Goal: Information Seeking & Learning: Learn about a topic

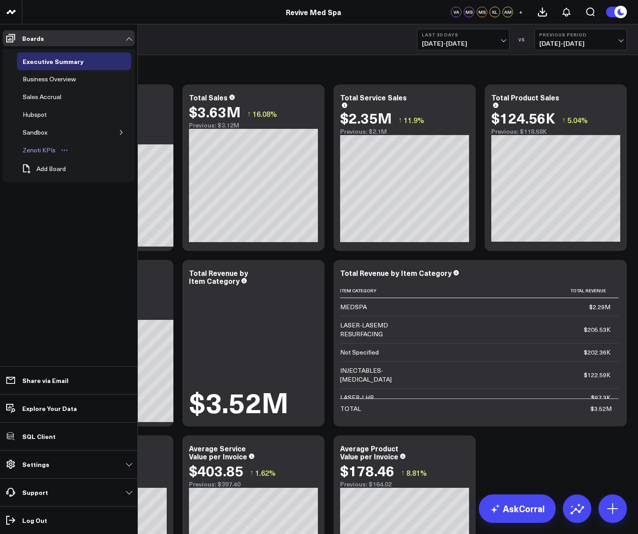
click at [41, 150] on div "Zenoti KPIs" at bounding box center [38, 150] width 37 height 11
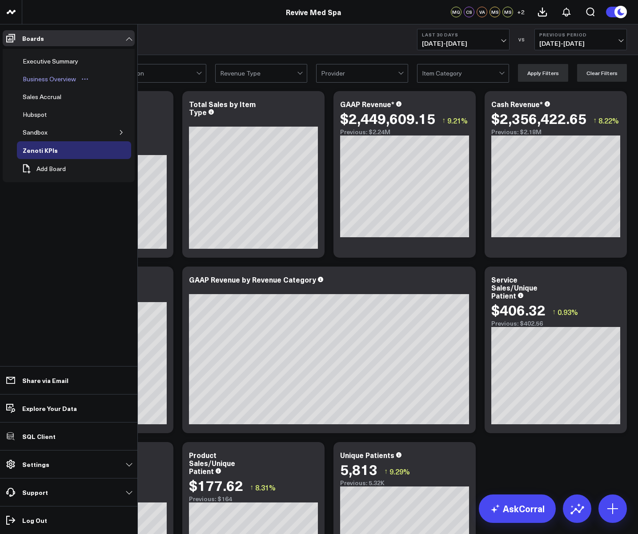
click at [41, 83] on div "Business Overview" at bounding box center [49, 79] width 58 height 11
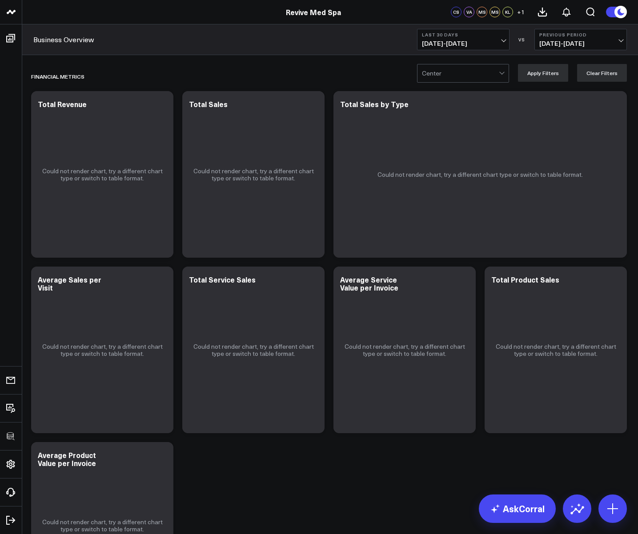
click at [437, 40] on span "09/15/25 - 10/14/25" at bounding box center [463, 43] width 83 height 7
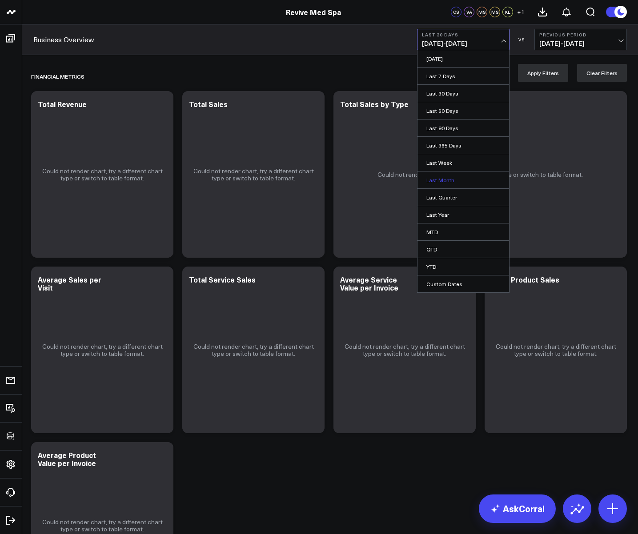
click at [435, 180] on link "Last Month" at bounding box center [463, 180] width 92 height 17
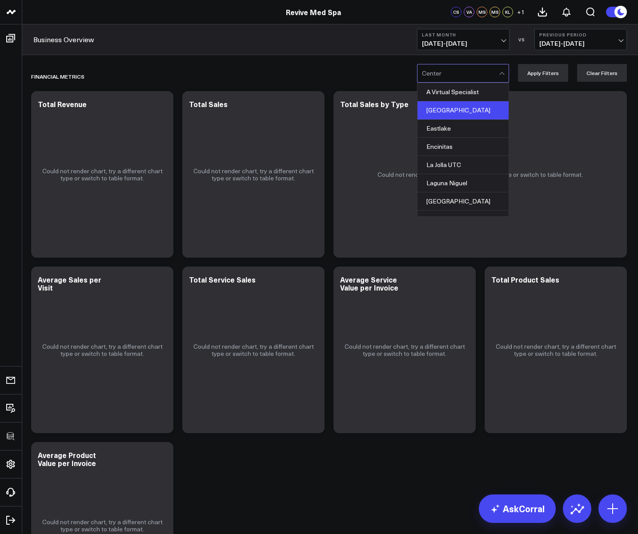
click at [455, 109] on div "[GEOGRAPHIC_DATA]" at bounding box center [462, 110] width 91 height 18
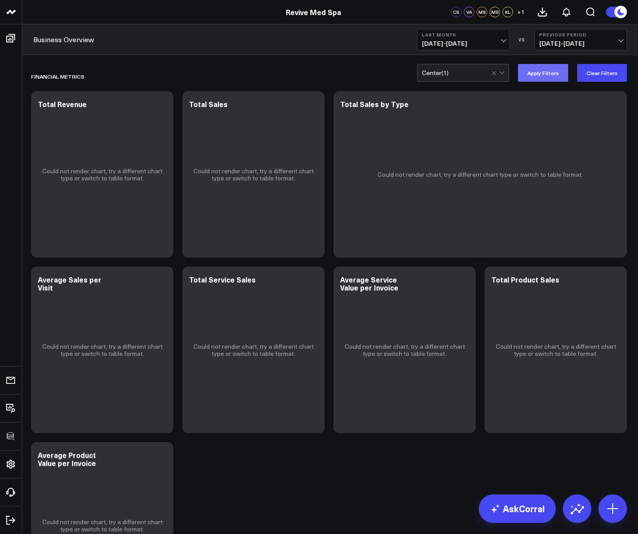
click at [535, 75] on button "Apply Filters" at bounding box center [543, 73] width 50 height 18
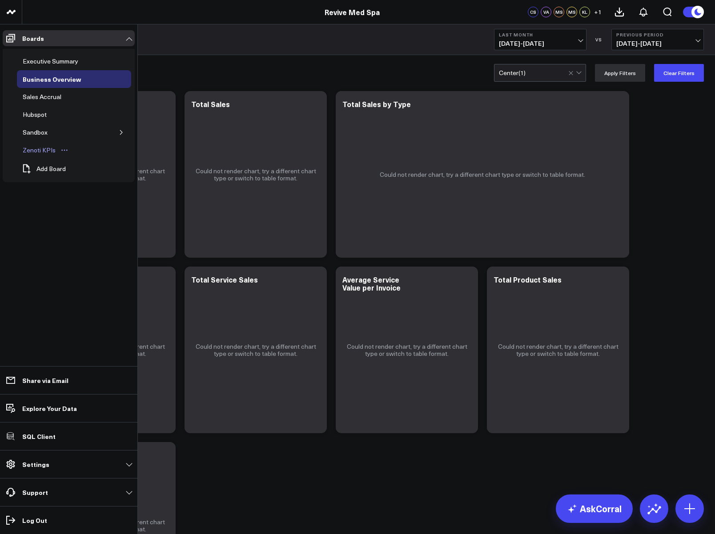
click at [33, 151] on div "Zenoti KPIs" at bounding box center [38, 150] width 37 height 11
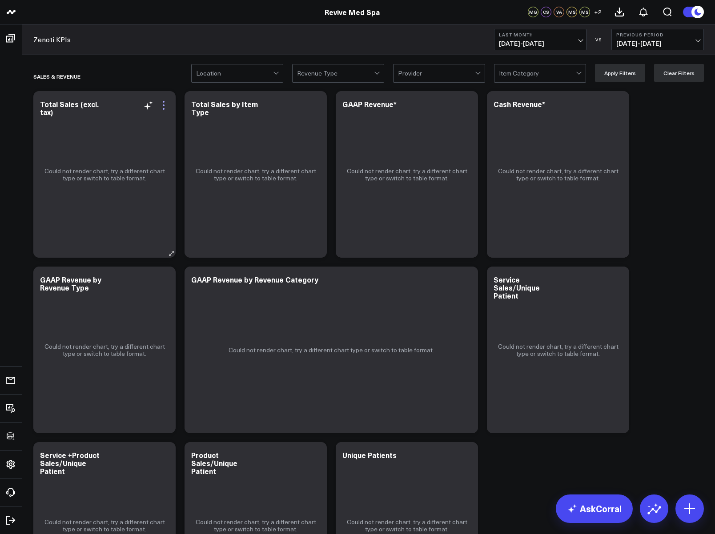
click at [165, 100] on icon at bounding box center [163, 105] width 11 height 11
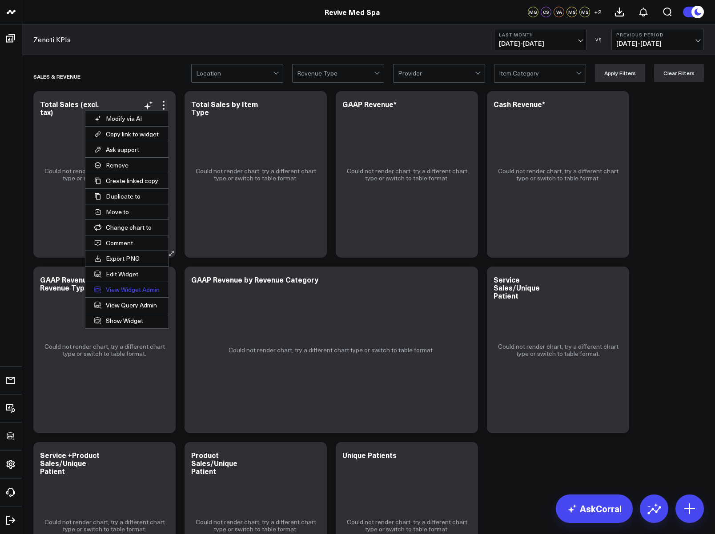
click at [122, 292] on link "View Widget Admin" at bounding box center [126, 289] width 83 height 15
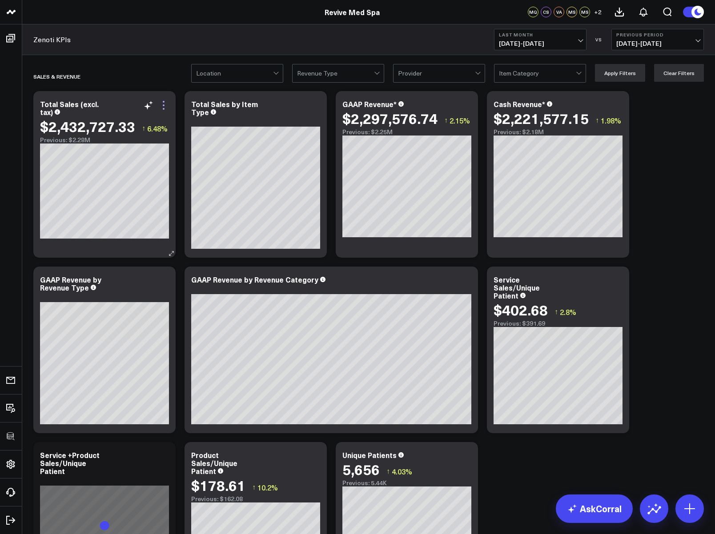
click at [164, 107] on icon at bounding box center [163, 105] width 11 height 11
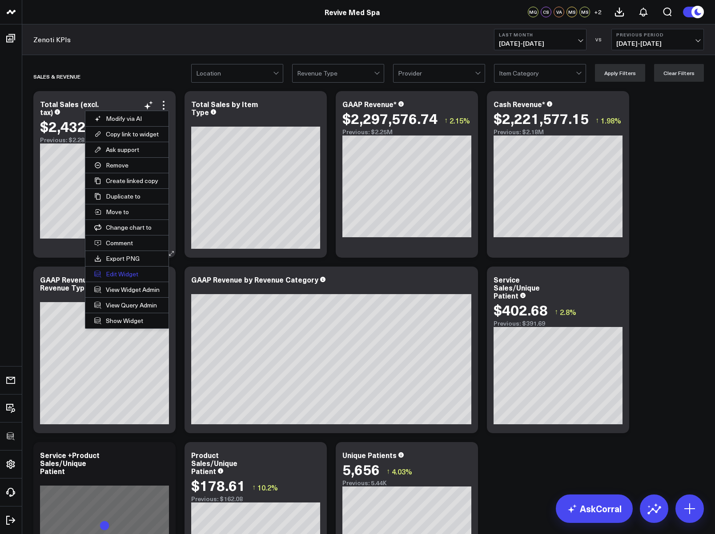
click at [126, 275] on button "Edit Widget" at bounding box center [126, 274] width 83 height 15
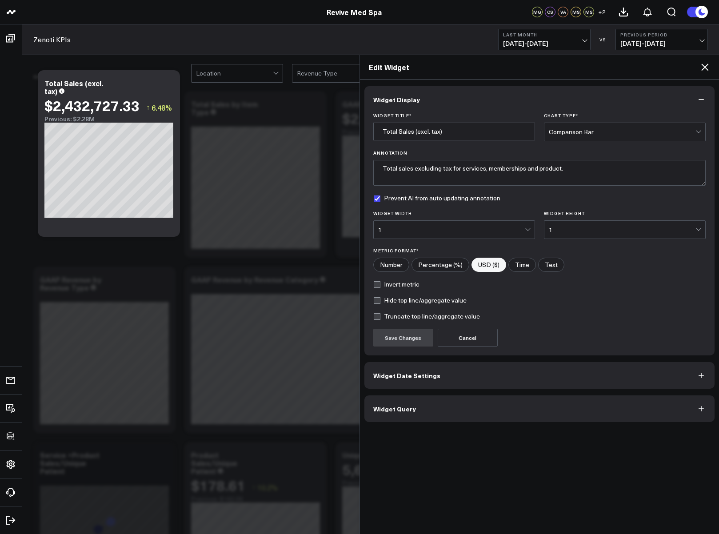
click at [391, 407] on span "Widget Query" at bounding box center [394, 408] width 43 height 7
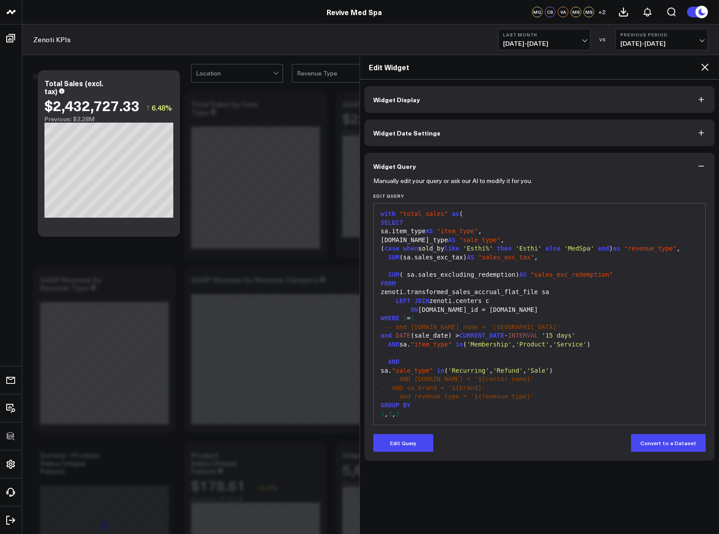
click at [706, 60] on div "Edit Widget" at bounding box center [539, 67] width 359 height 24
click at [706, 65] on icon at bounding box center [704, 67] width 11 height 11
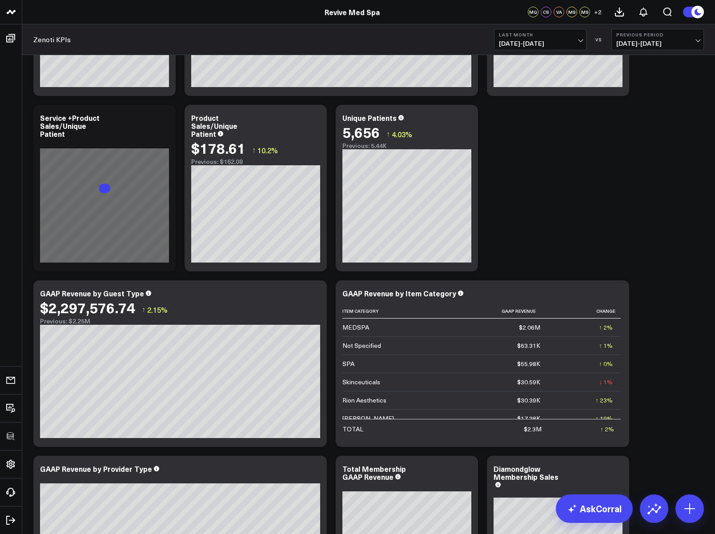
scroll to position [337, 0]
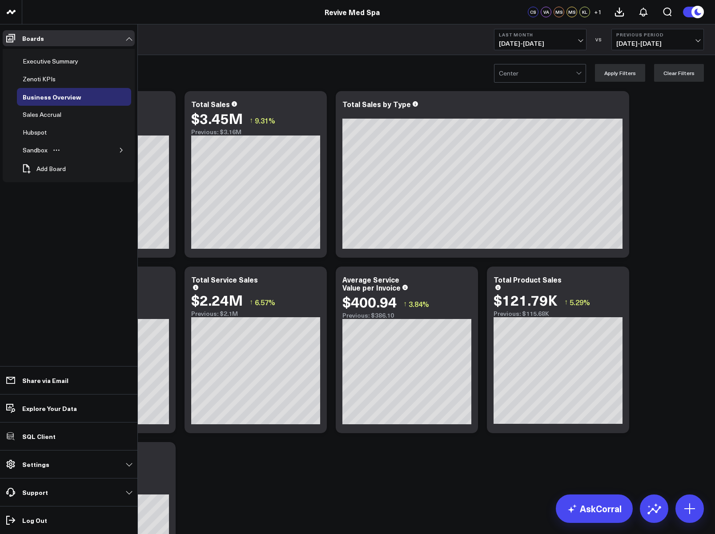
click at [118, 149] on button "button" at bounding box center [121, 150] width 9 height 9
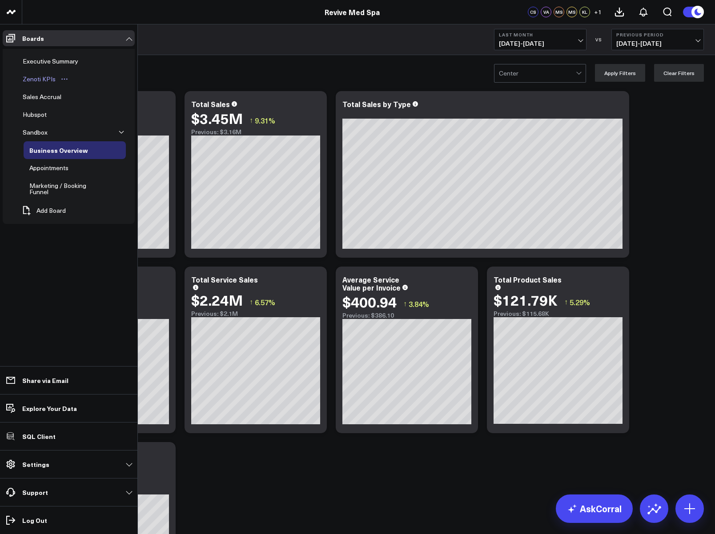
click at [33, 79] on div "Zenoti KPIs" at bounding box center [38, 79] width 37 height 11
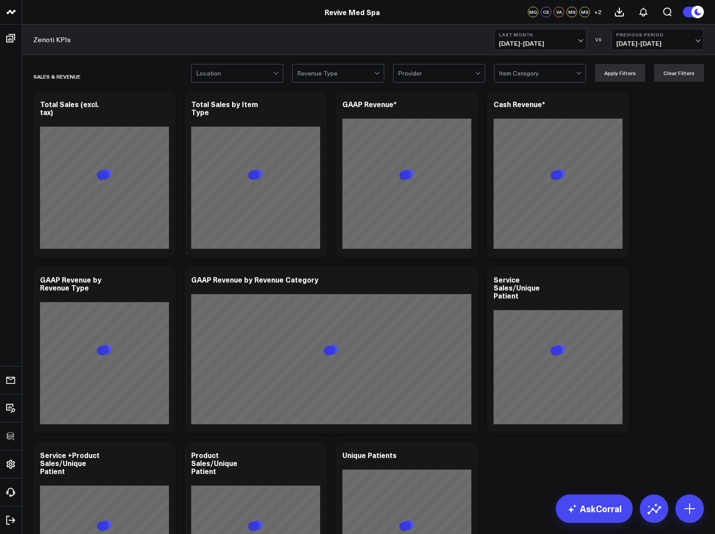
click at [173, 43] on div "Zenoti KPIs Last Month 09/01/25 - 09/30/25 VS Previous Period 08/01/25 - 08/31/…" at bounding box center [368, 39] width 692 height 31
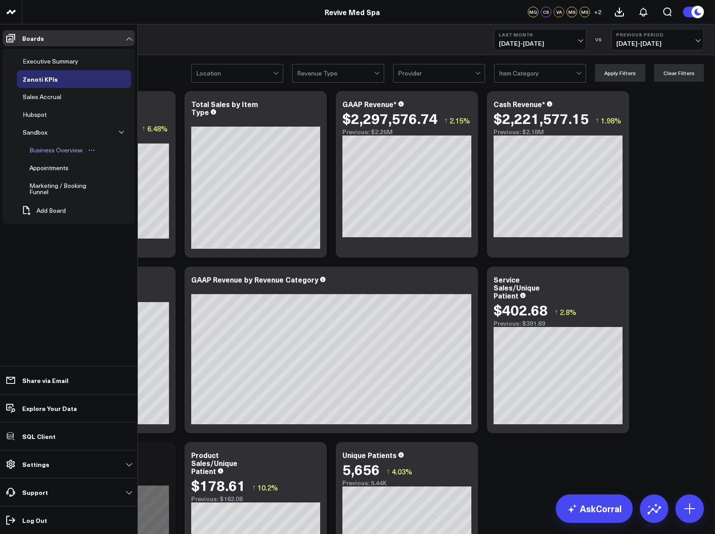
click at [44, 149] on div "Business Overview" at bounding box center [56, 150] width 58 height 11
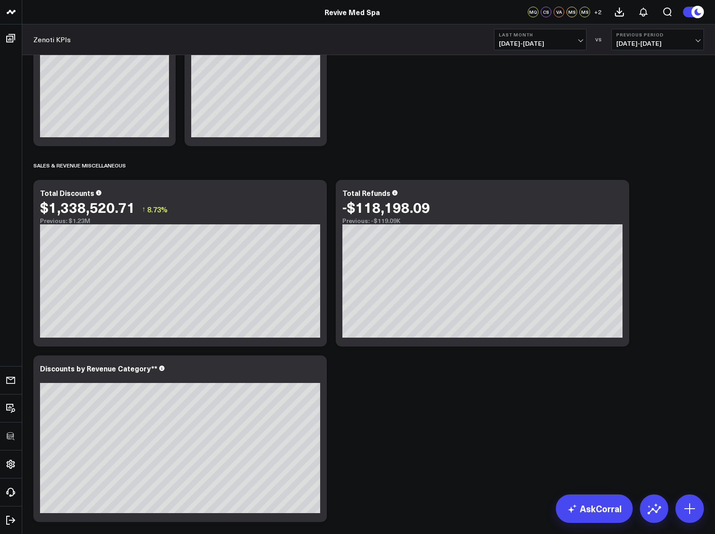
scroll to position [997, 0]
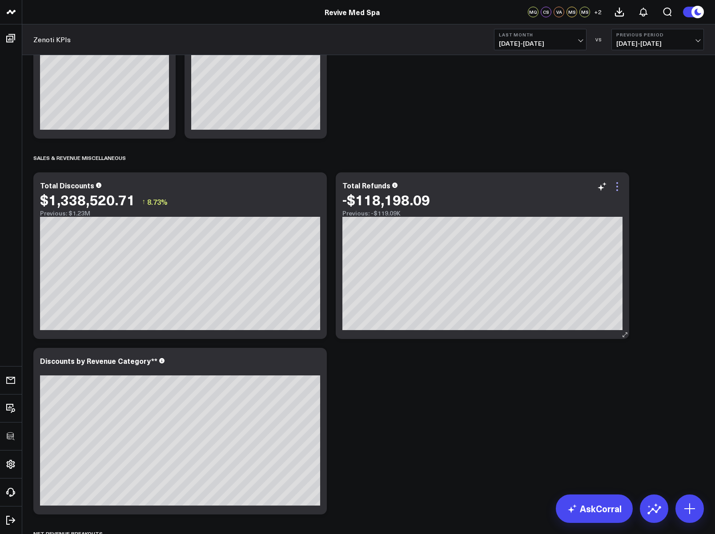
click at [618, 184] on icon at bounding box center [616, 186] width 11 height 11
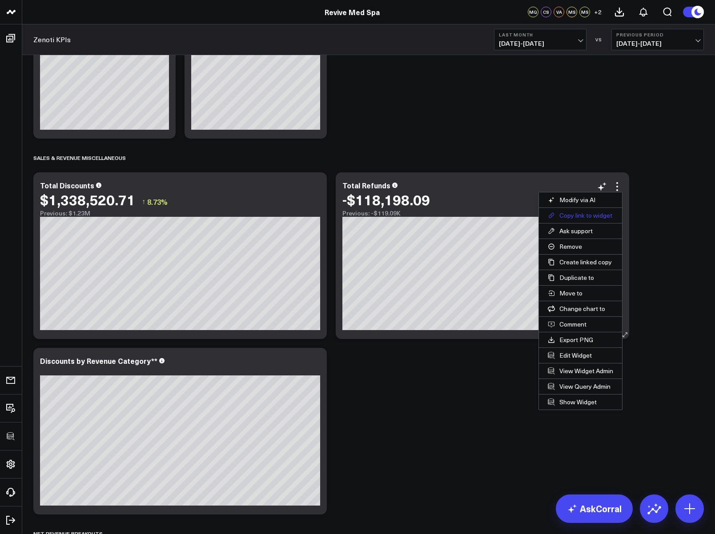
click at [592, 211] on button "Copy link to widget" at bounding box center [580, 215] width 83 height 15
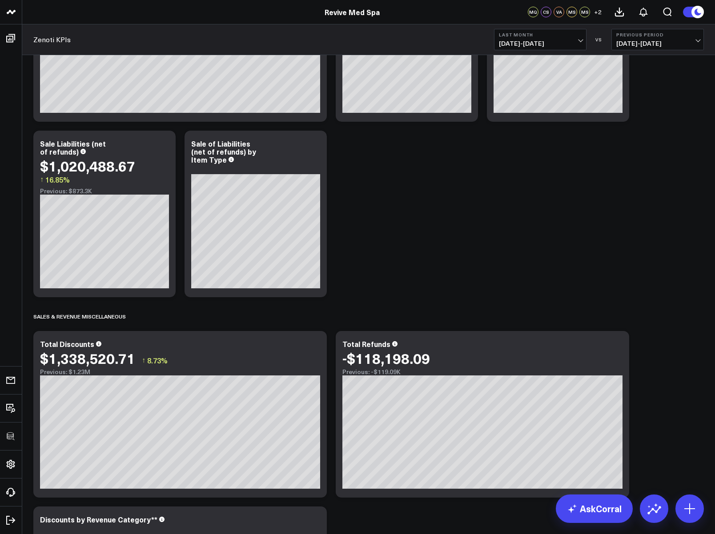
scroll to position [820, 0]
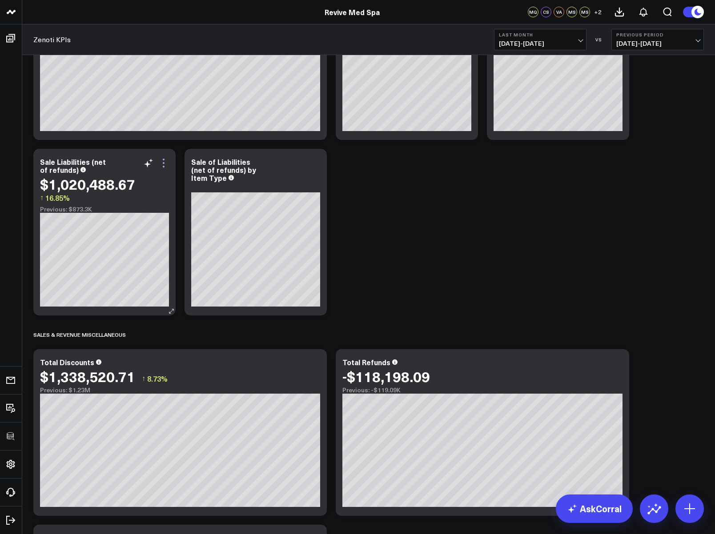
click at [163, 166] on icon at bounding box center [163, 163] width 11 height 11
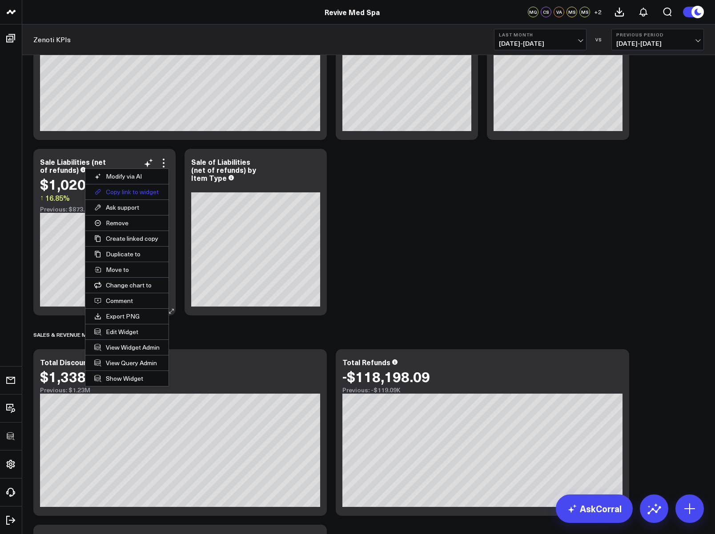
click at [132, 189] on button "Copy link to widget" at bounding box center [126, 191] width 83 height 15
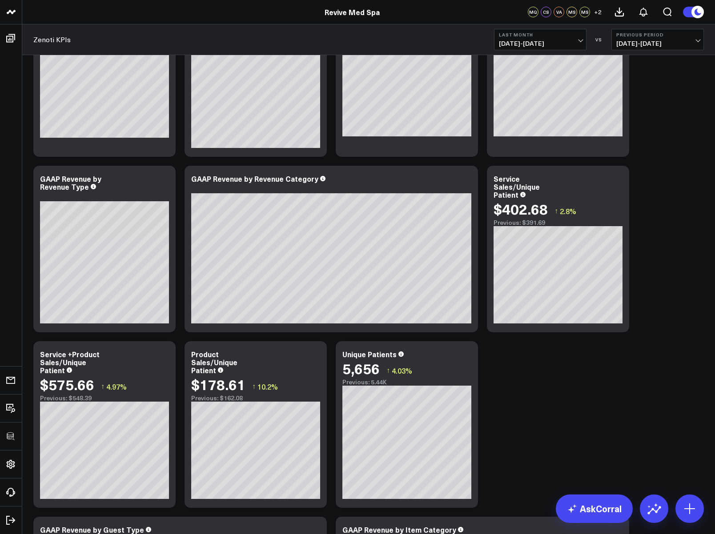
scroll to position [0, 0]
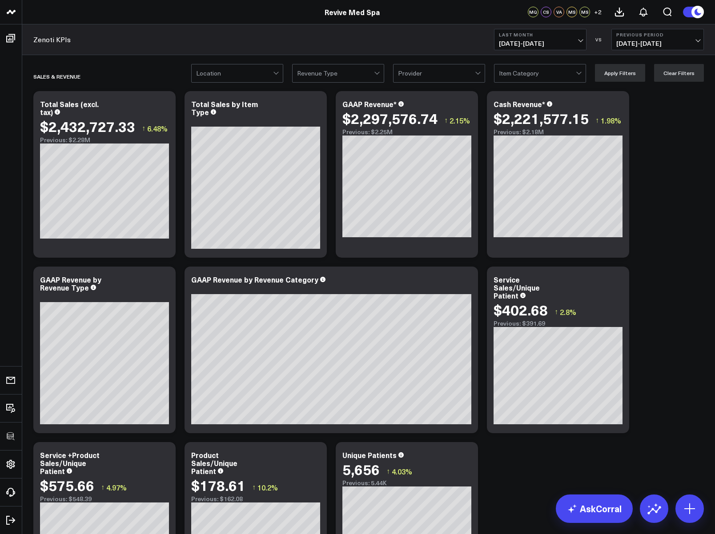
click at [277, 68] on div at bounding box center [277, 73] width 8 height 18
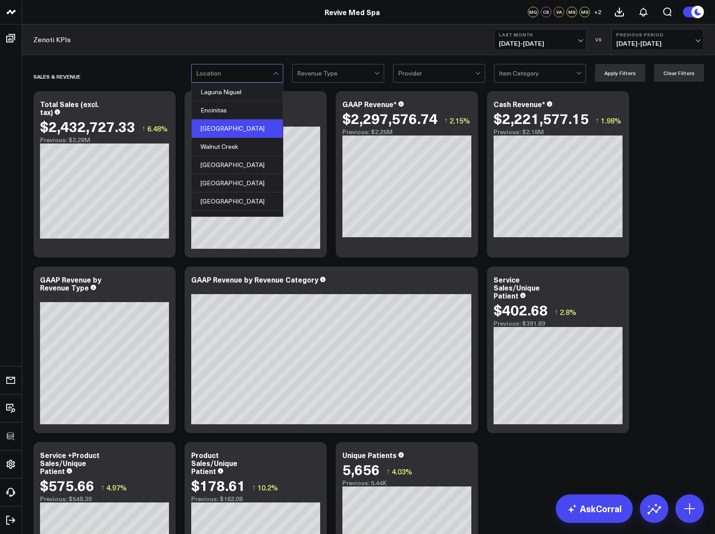
click at [243, 126] on div "[GEOGRAPHIC_DATA]" at bounding box center [237, 129] width 91 height 18
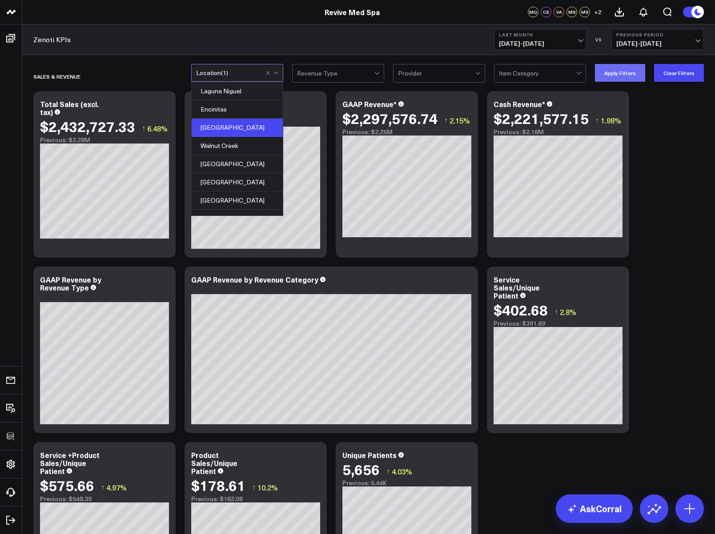
click at [635, 71] on button "Apply Filters" at bounding box center [620, 73] width 50 height 18
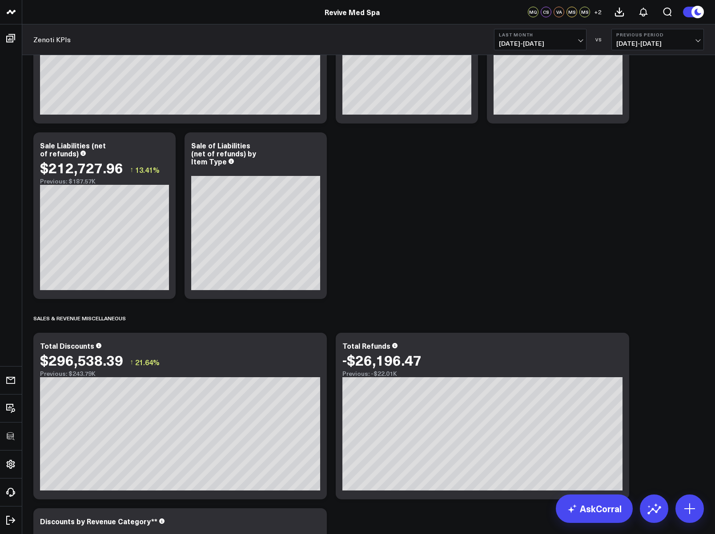
scroll to position [832, 0]
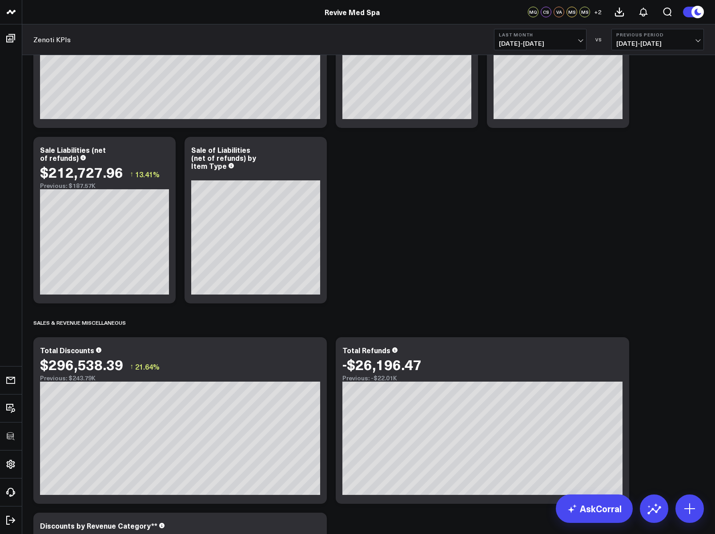
click at [563, 48] on button "Last Month 09/01/25 - 09/30/25" at bounding box center [540, 39] width 92 height 21
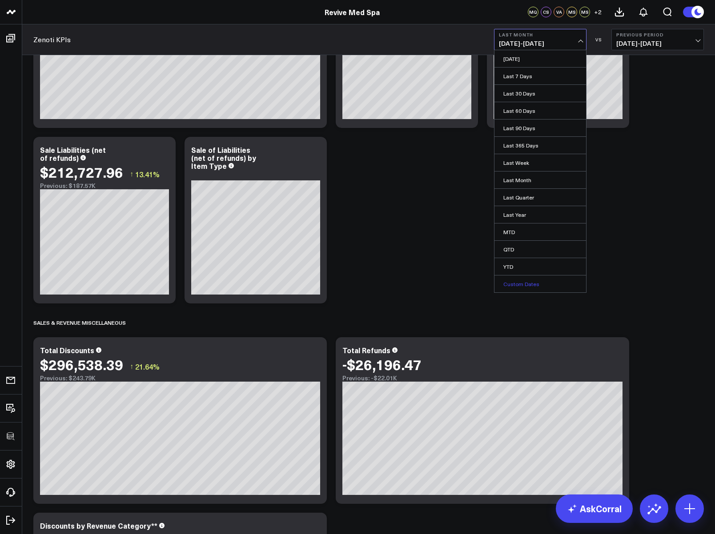
click at [526, 284] on link "Custom Dates" at bounding box center [540, 283] width 92 height 17
select select "9"
select select "2025"
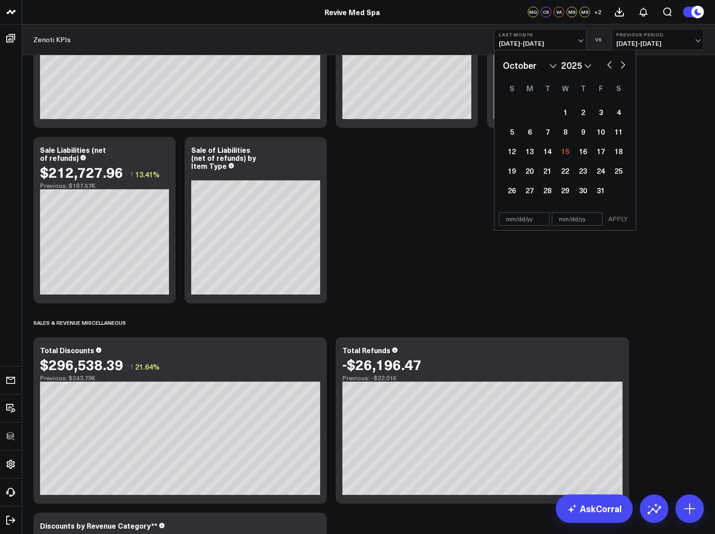
click at [612, 60] on button "button" at bounding box center [609, 64] width 9 height 11
select select "8"
select select "2025"
click at [529, 109] on div "1" at bounding box center [529, 112] width 18 height 18
type input "09/01/25"
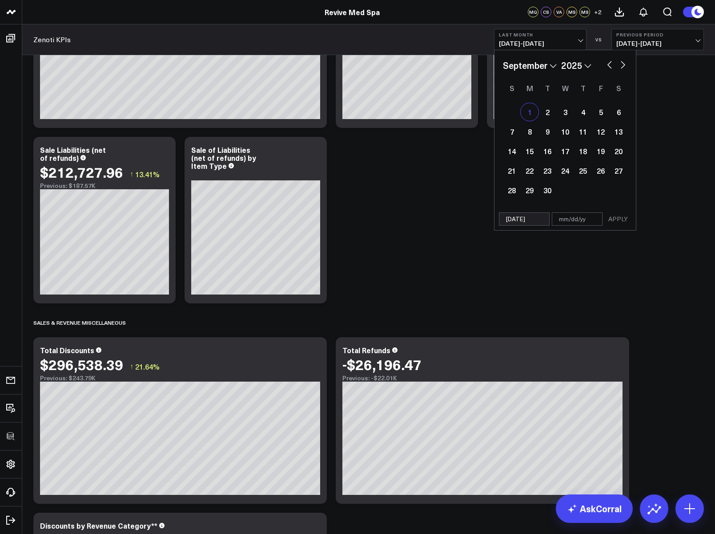
select select "8"
select select "2025"
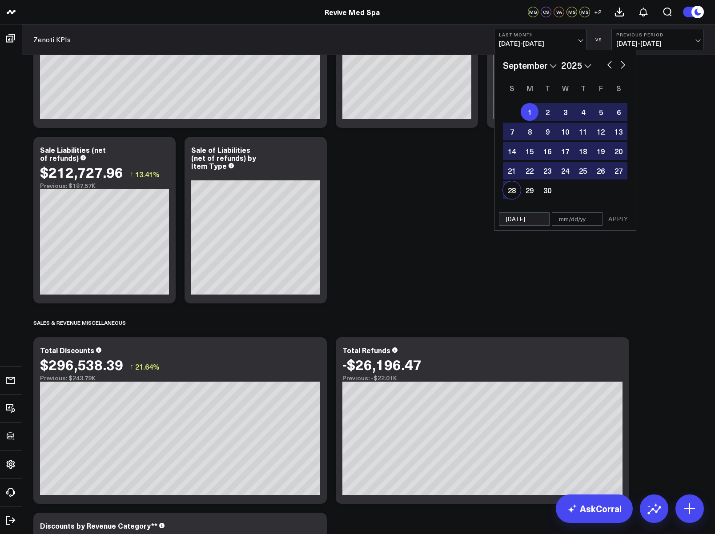
click at [512, 191] on div "28" at bounding box center [512, 190] width 18 height 18
type input "09/28/25"
select select "8"
select select "2025"
click at [618, 219] on button "APPLY" at bounding box center [617, 218] width 27 height 13
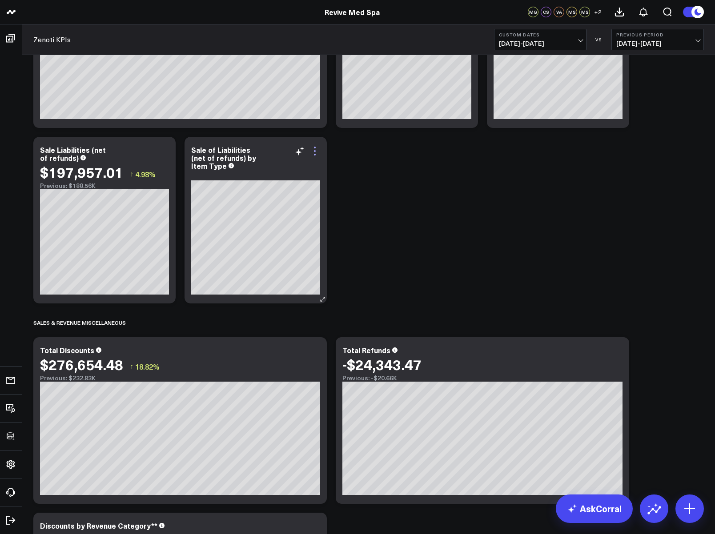
click at [314, 151] on icon at bounding box center [315, 151] width 2 height 2
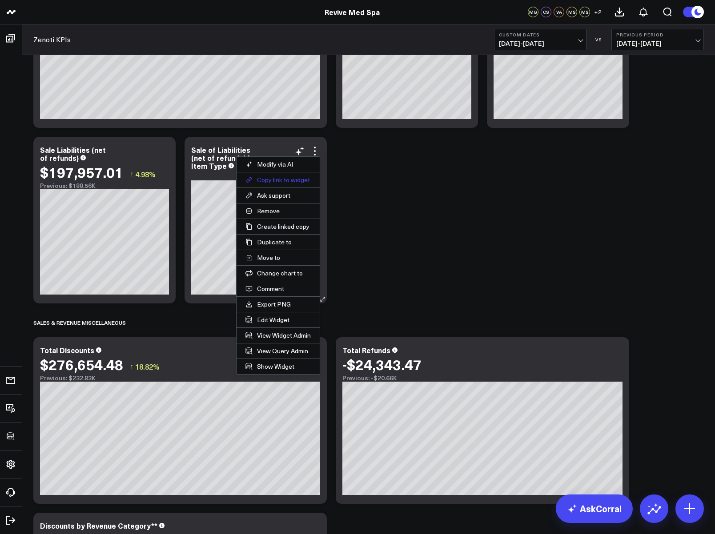
click at [289, 177] on button "Copy link to widget" at bounding box center [277, 179] width 83 height 15
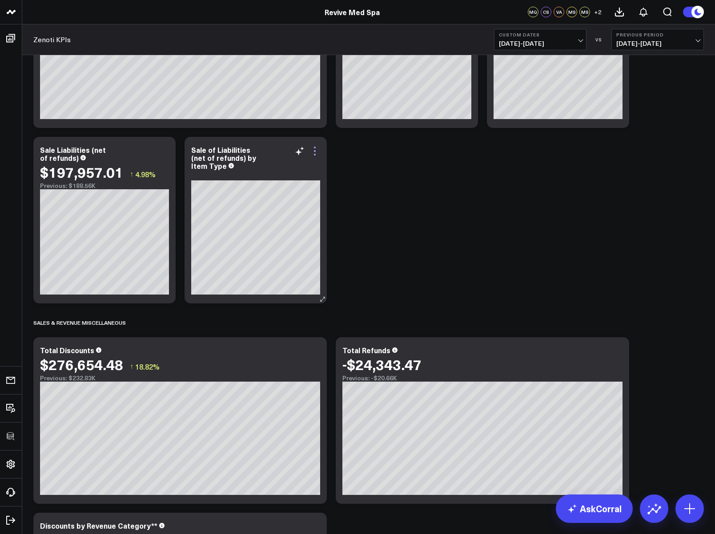
click at [316, 152] on icon at bounding box center [314, 151] width 11 height 11
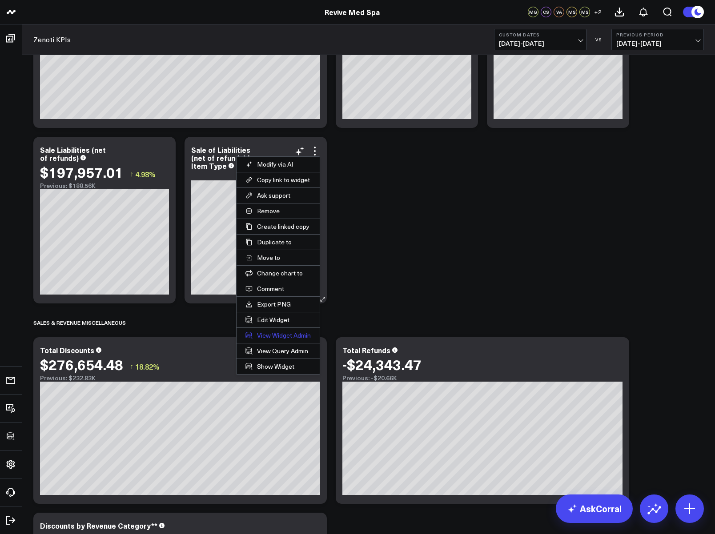
click at [279, 334] on link "View Widget Admin" at bounding box center [277, 335] width 83 height 15
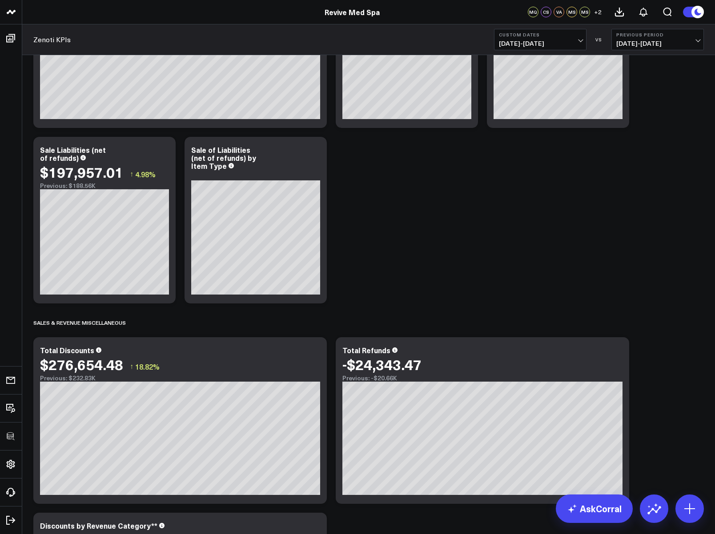
click at [541, 48] on button "Custom Dates 09/01/25 - 09/28/25" at bounding box center [540, 39] width 92 height 21
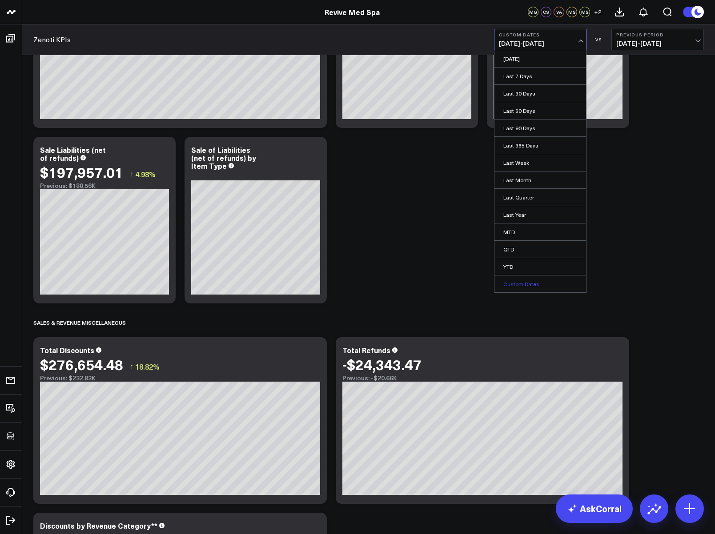
click at [516, 283] on link "Custom Dates" at bounding box center [540, 283] width 92 height 17
select select "9"
select select "2025"
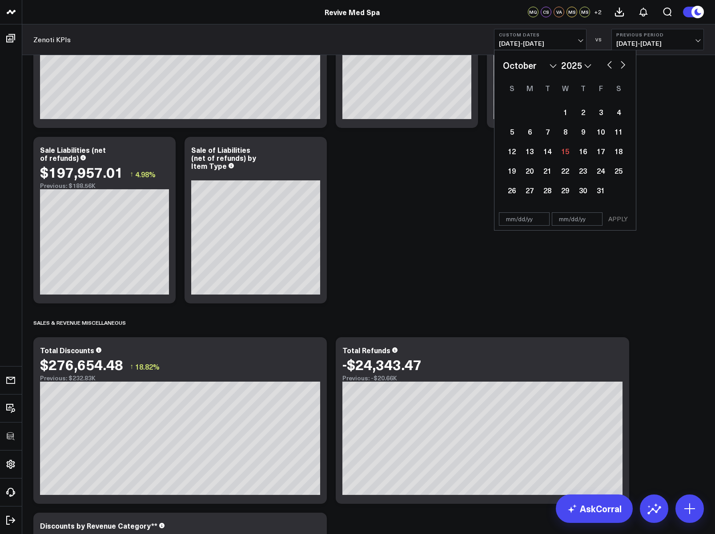
click at [611, 66] on button "button" at bounding box center [609, 64] width 9 height 11
select select "8"
select select "2025"
click at [610, 67] on button "button" at bounding box center [609, 64] width 9 height 11
select select "7"
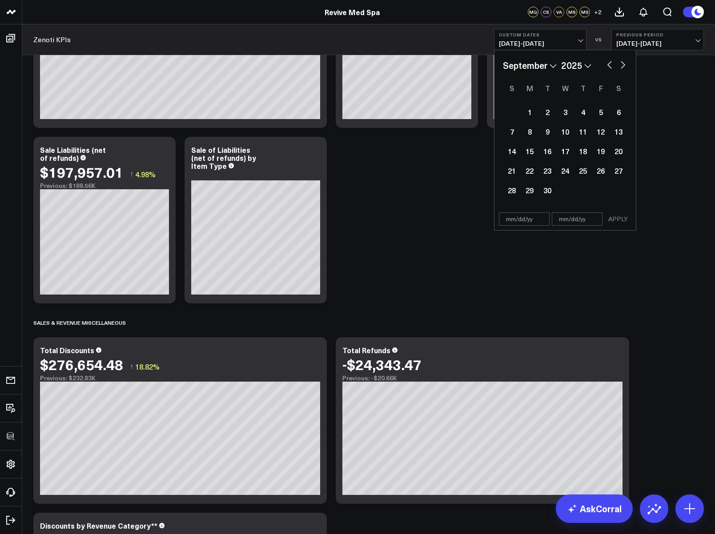
select select "2025"
click at [541, 40] on span "09/01/25 - 09/28/25" at bounding box center [540, 43] width 83 height 7
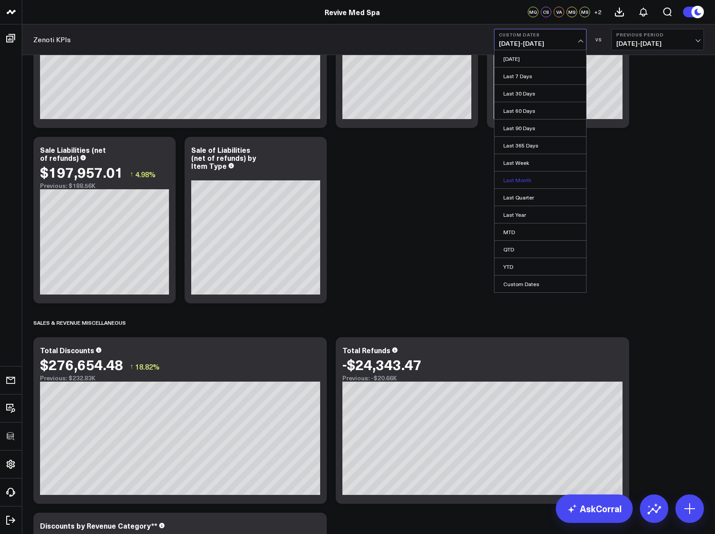
click at [517, 177] on link "Last Month" at bounding box center [540, 180] width 92 height 17
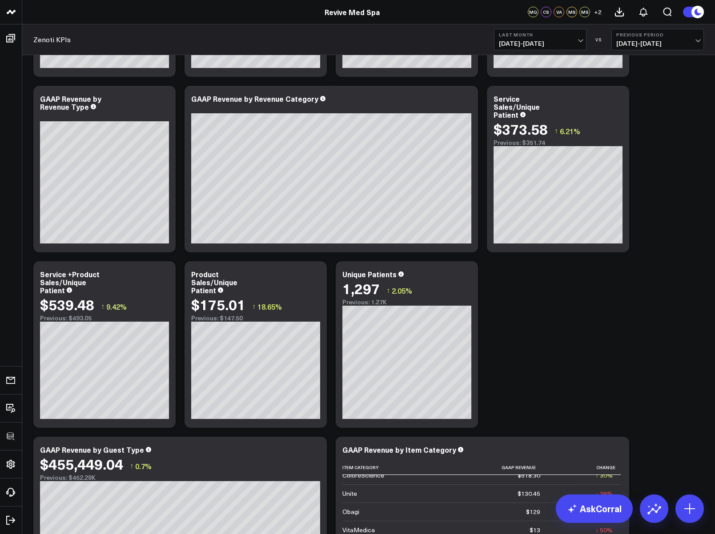
scroll to position [182, 0]
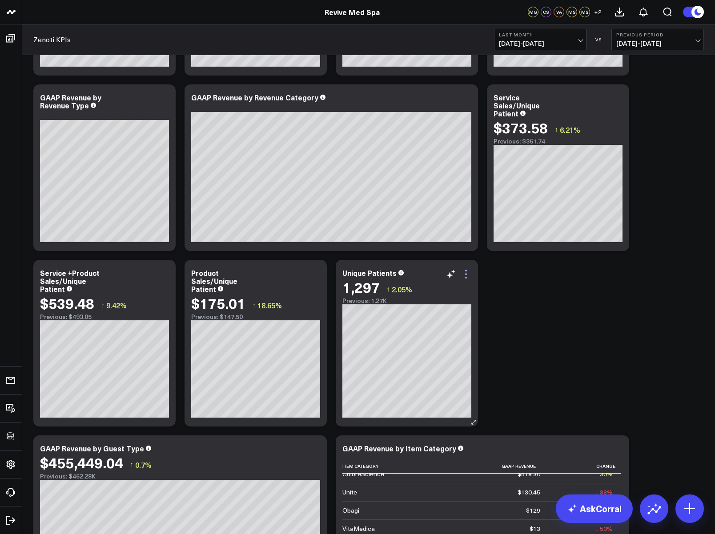
click at [464, 272] on icon at bounding box center [465, 274] width 11 height 11
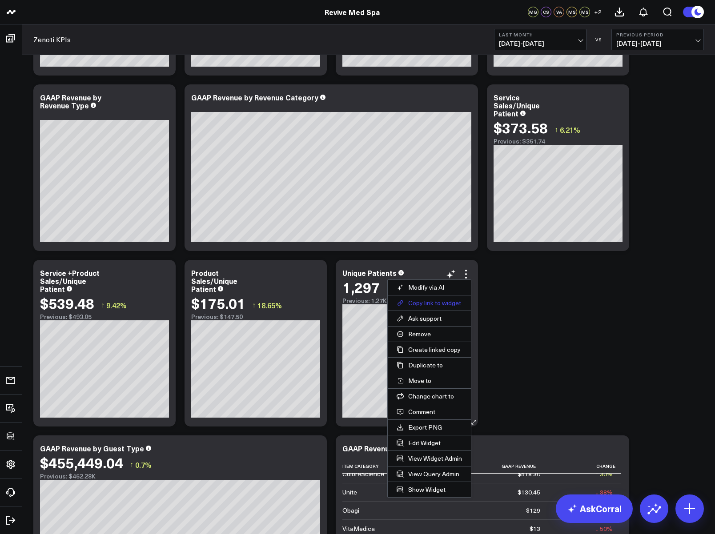
click at [433, 305] on button "Copy link to widget" at bounding box center [428, 302] width 83 height 15
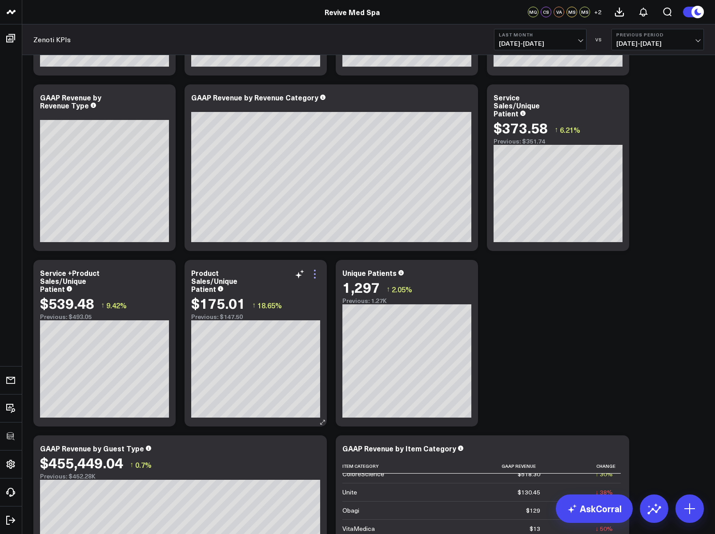
click at [318, 271] on icon at bounding box center [314, 274] width 11 height 11
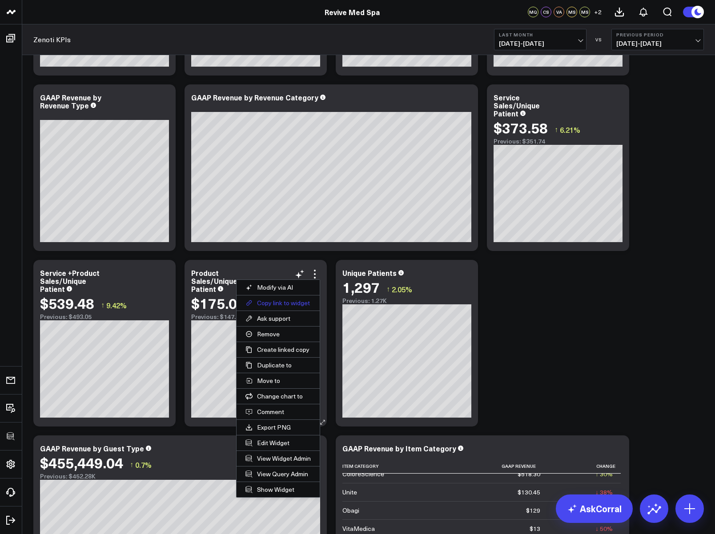
click at [293, 302] on button "Copy link to widget" at bounding box center [277, 302] width 83 height 15
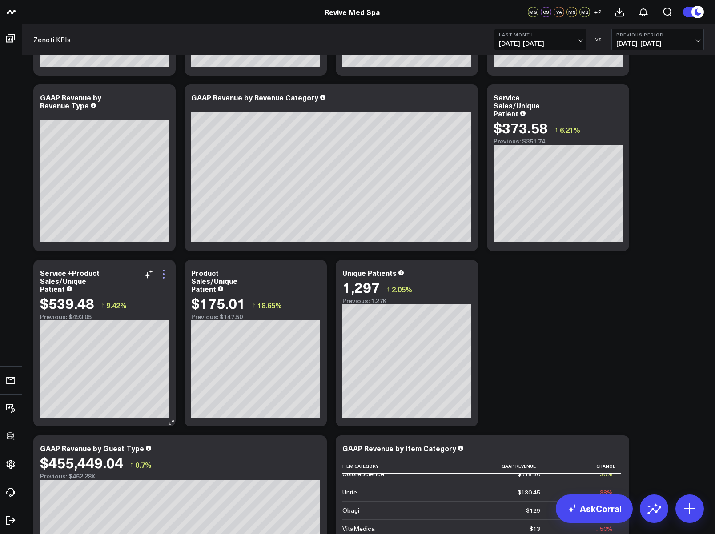
click at [163, 273] on icon at bounding box center [164, 274] width 2 height 2
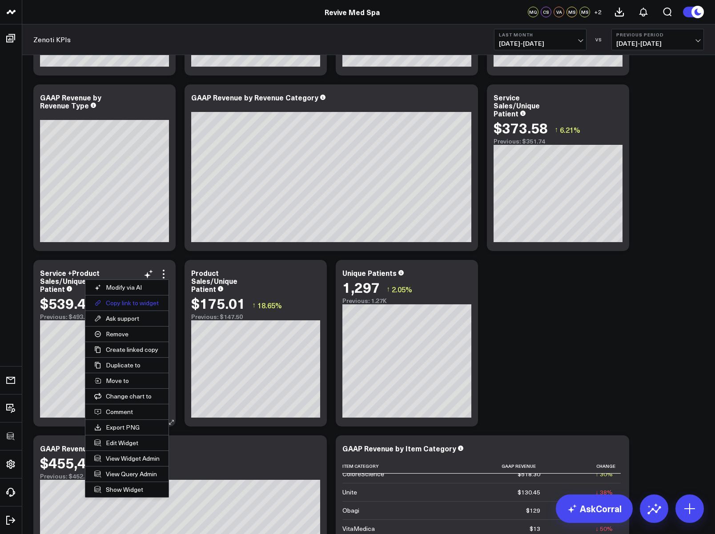
click at [130, 304] on button "Copy link to widget" at bounding box center [126, 302] width 83 height 15
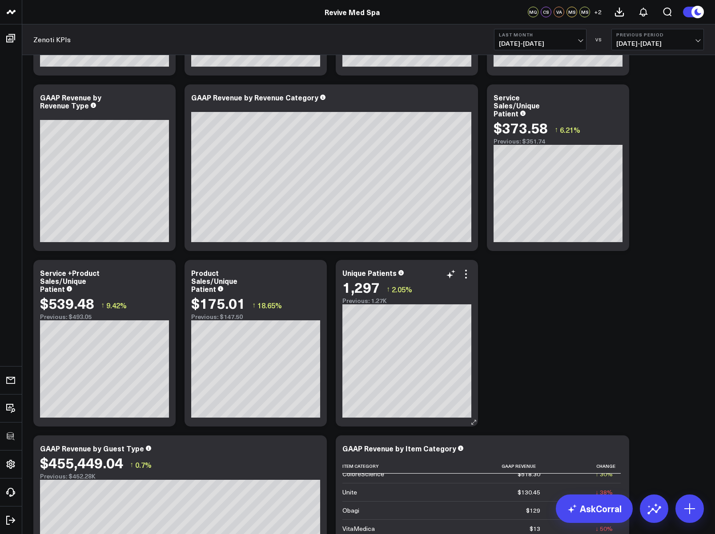
scroll to position [0, 0]
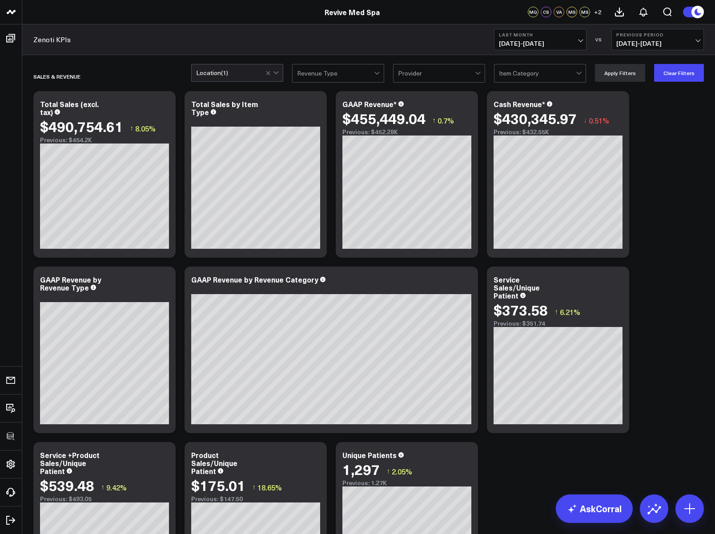
click at [343, 71] on div at bounding box center [335, 73] width 77 height 18
click at [332, 89] on div "Esthi" at bounding box center [337, 92] width 91 height 18
click at [621, 73] on button "Apply Filters" at bounding box center [620, 73] width 50 height 18
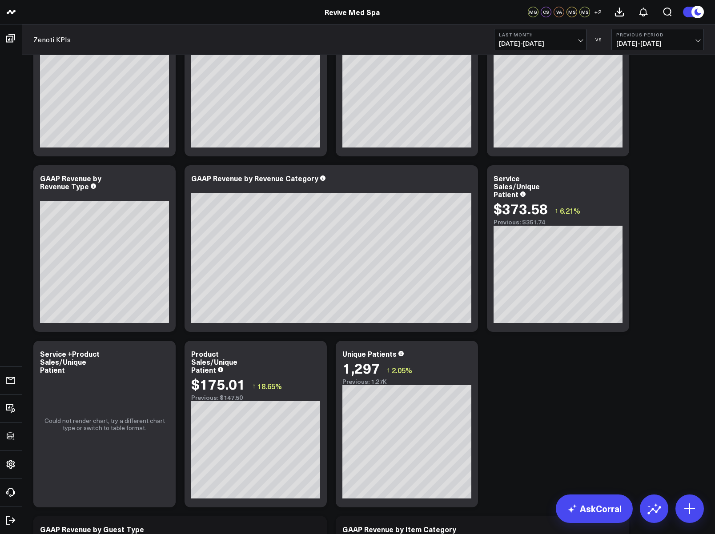
scroll to position [123, 0]
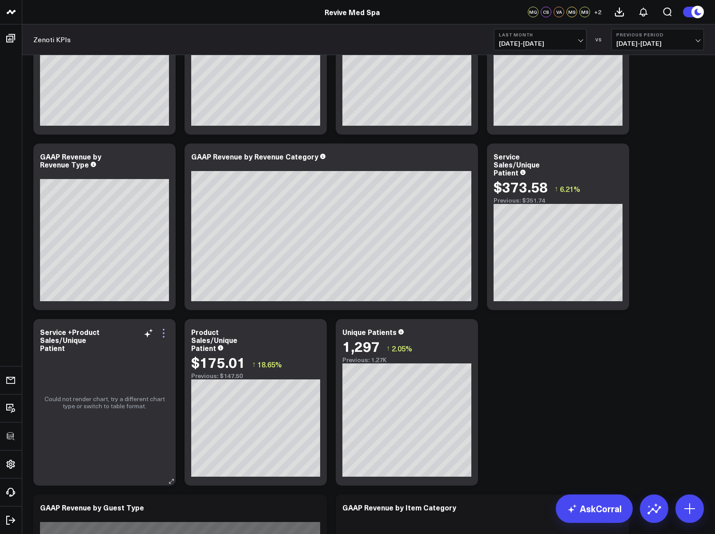
click at [162, 333] on icon at bounding box center [163, 333] width 11 height 11
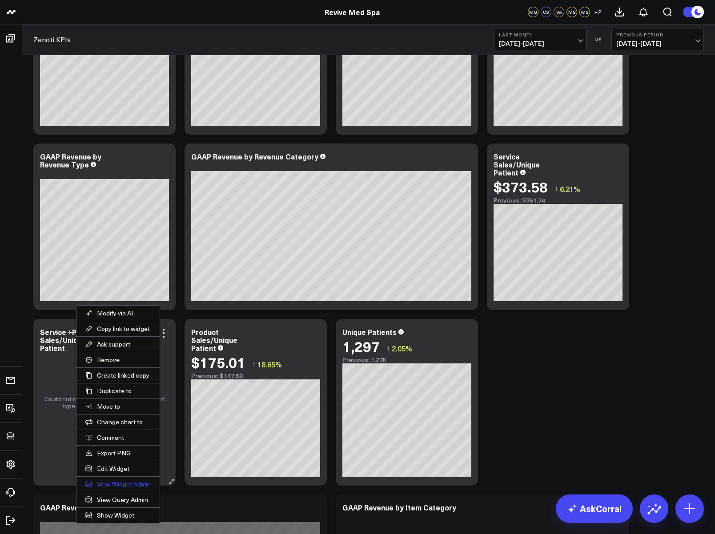
click at [116, 483] on link "View Widget Admin" at bounding box center [117, 484] width 83 height 15
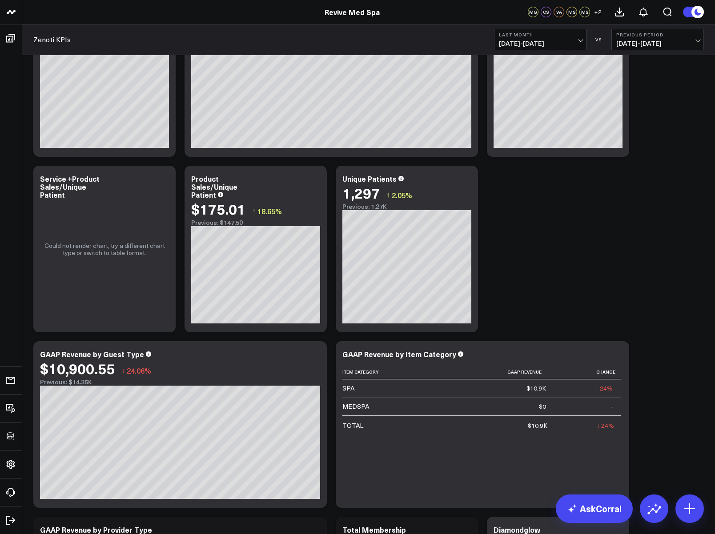
scroll to position [0, 0]
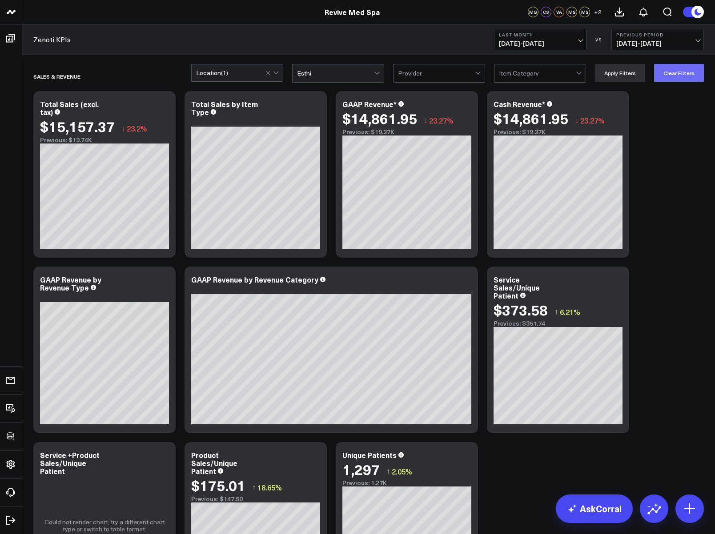
click at [680, 76] on button "Clear Filters" at bounding box center [679, 73] width 50 height 18
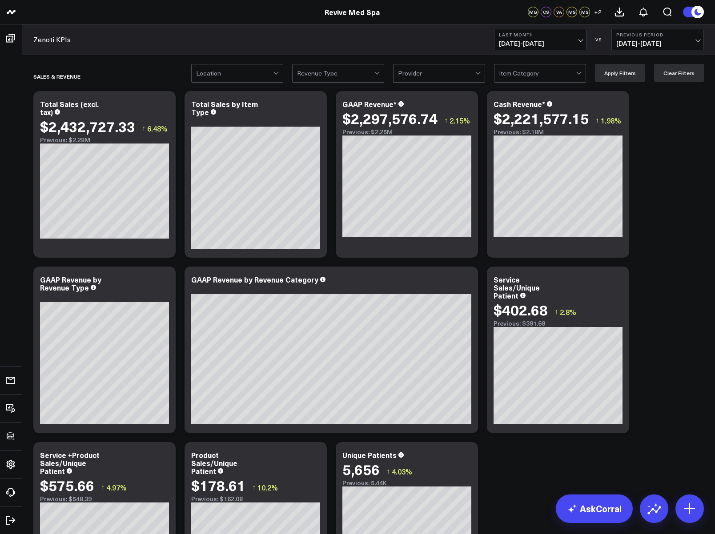
click at [341, 73] on div at bounding box center [335, 73] width 77 height 18
click at [324, 109] on div "MedSpa" at bounding box center [337, 110] width 91 height 18
click at [619, 76] on button "Apply Filters" at bounding box center [620, 73] width 50 height 18
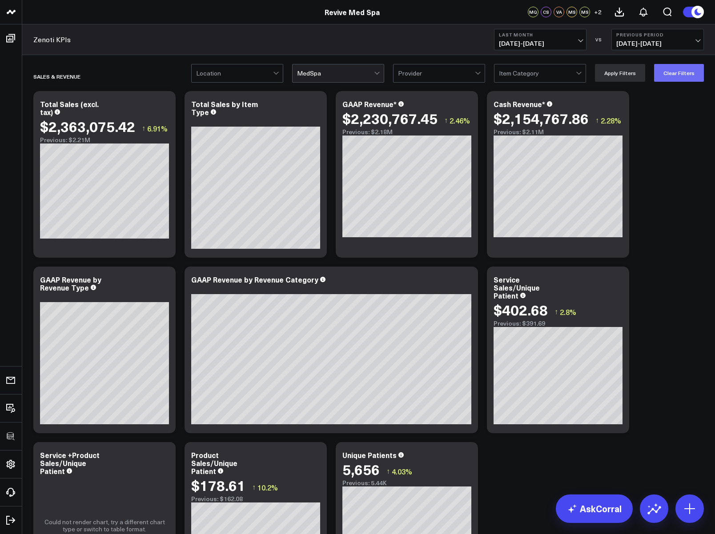
click at [686, 71] on button "Clear Filters" at bounding box center [679, 73] width 50 height 18
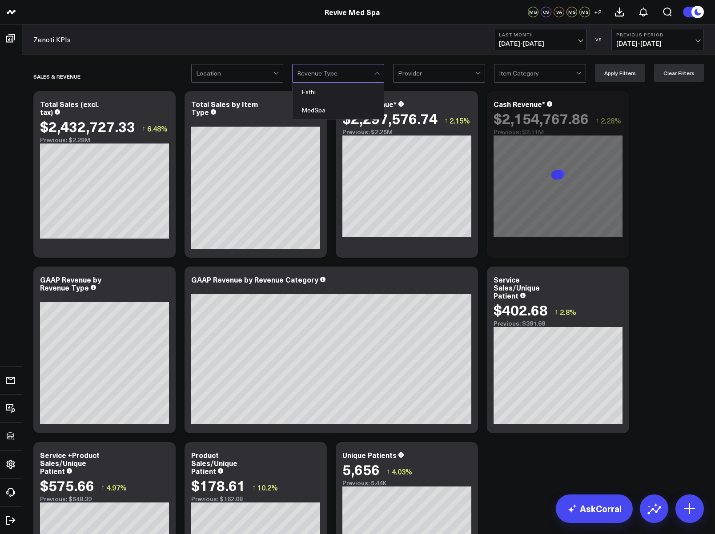
click at [323, 66] on div at bounding box center [335, 73] width 77 height 18
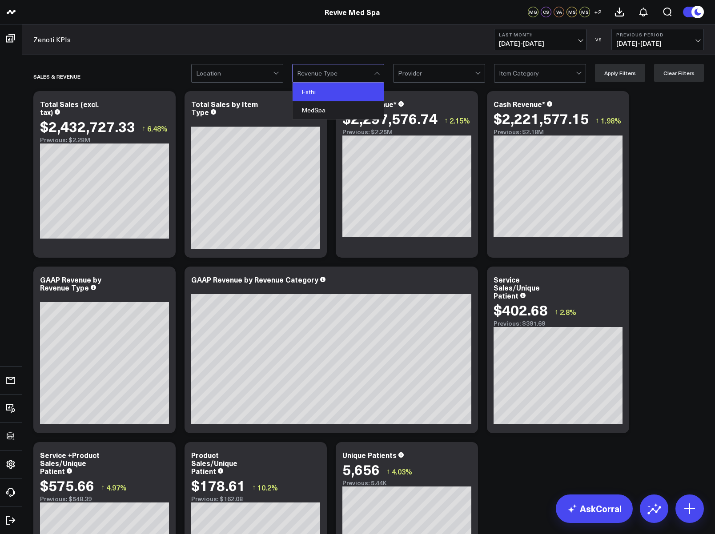
click at [321, 89] on div "Esthi" at bounding box center [337, 92] width 91 height 18
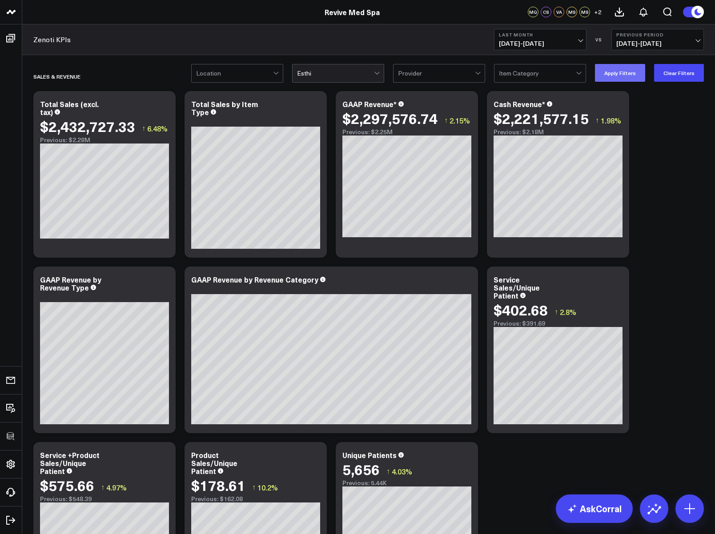
click at [614, 66] on button "Apply Filters" at bounding box center [620, 73] width 50 height 18
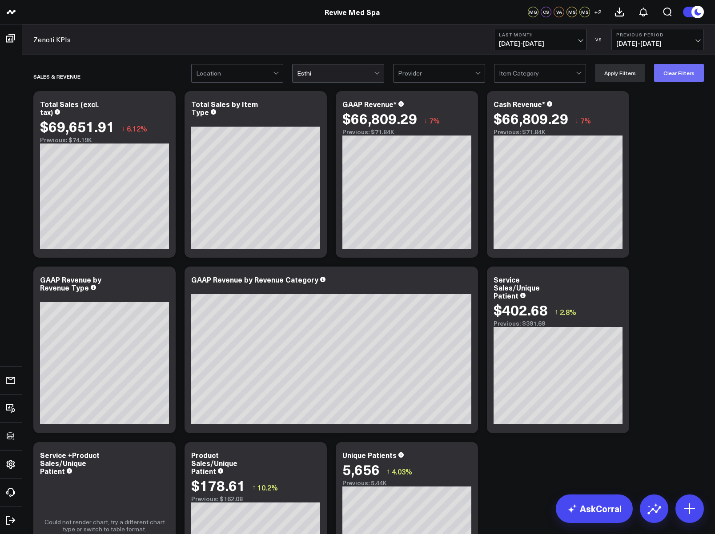
click at [668, 70] on button "Clear Filters" at bounding box center [679, 73] width 50 height 18
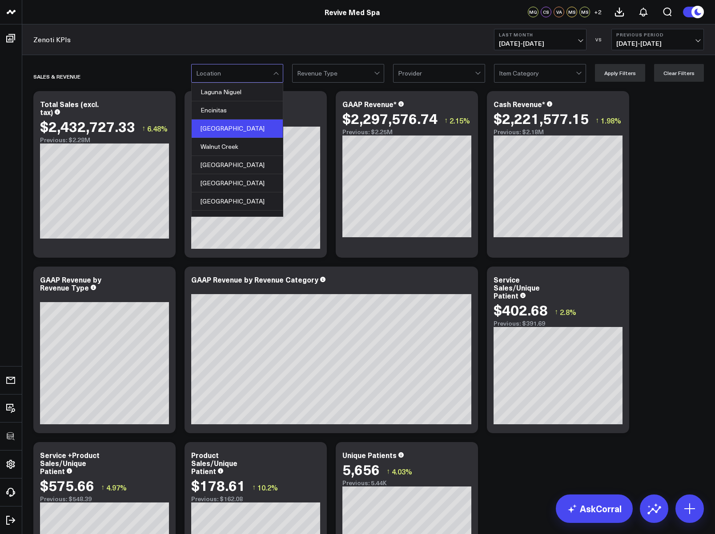
click at [233, 132] on div "Carmel Valley" at bounding box center [237, 129] width 91 height 18
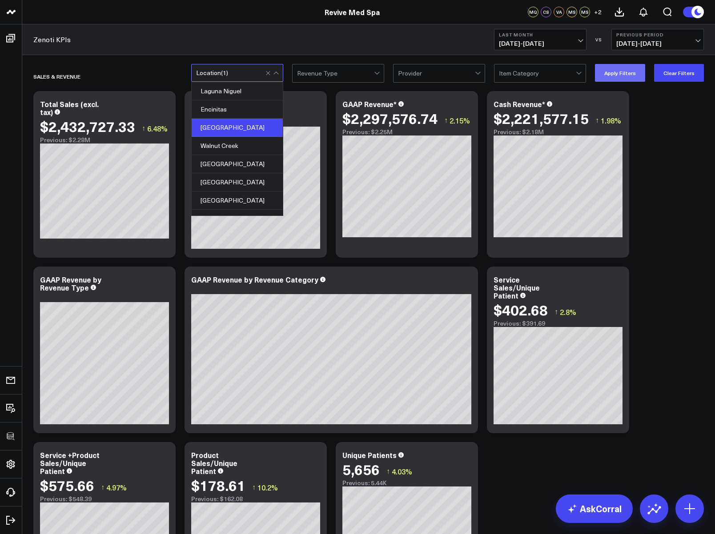
click at [615, 76] on button "Apply Filters" at bounding box center [620, 73] width 50 height 18
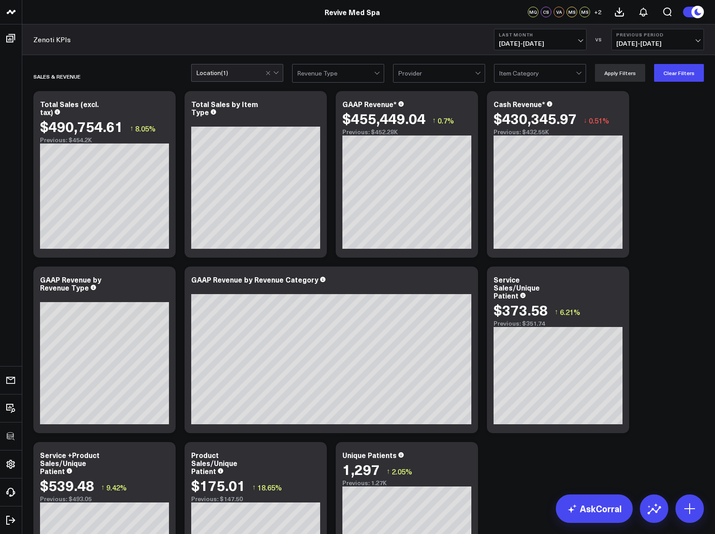
click at [313, 76] on div at bounding box center [335, 73] width 77 height 18
click at [319, 96] on div "Esthi" at bounding box center [337, 92] width 91 height 18
click at [627, 69] on button "Apply Filters" at bounding box center [620, 73] width 50 height 18
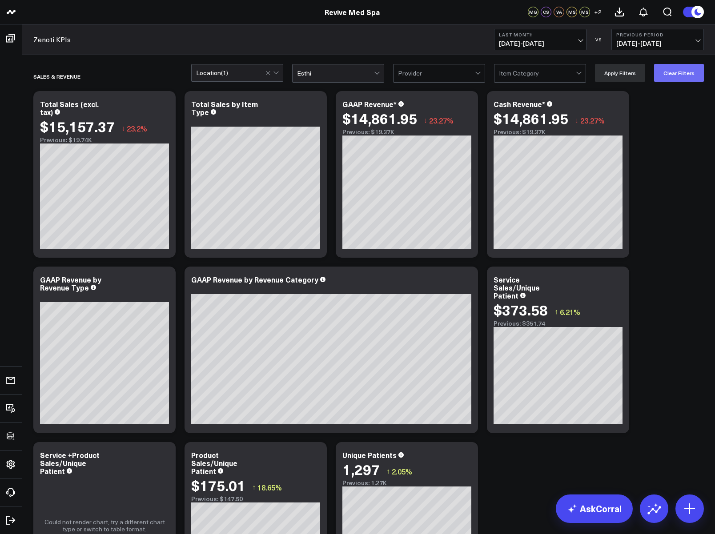
click at [684, 74] on button "Clear Filters" at bounding box center [679, 73] width 50 height 18
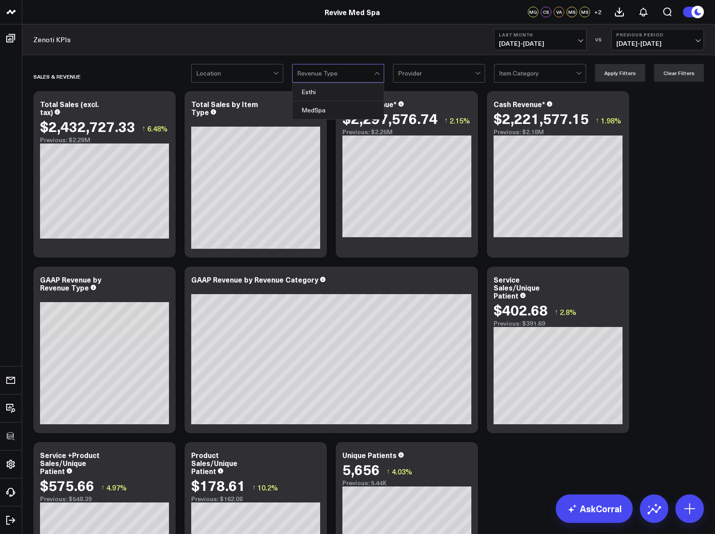
click at [339, 65] on div at bounding box center [335, 73] width 77 height 18
click at [337, 112] on div "MedSpa" at bounding box center [337, 110] width 91 height 18
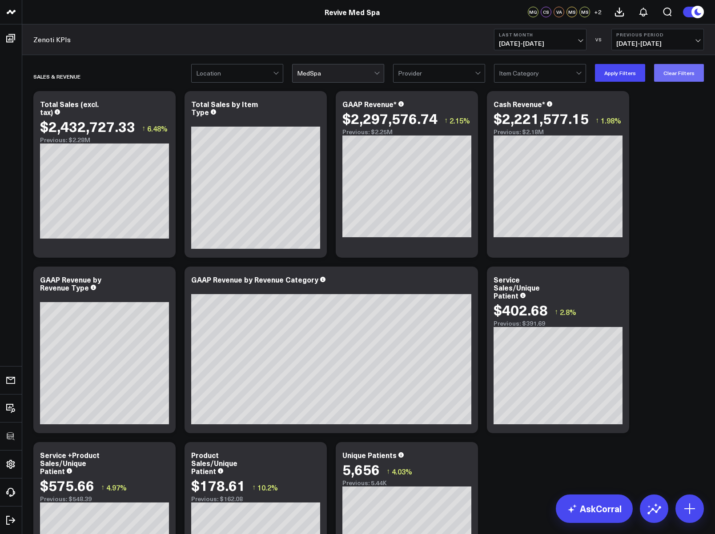
click at [686, 72] on button "Clear Filters" at bounding box center [679, 73] width 50 height 18
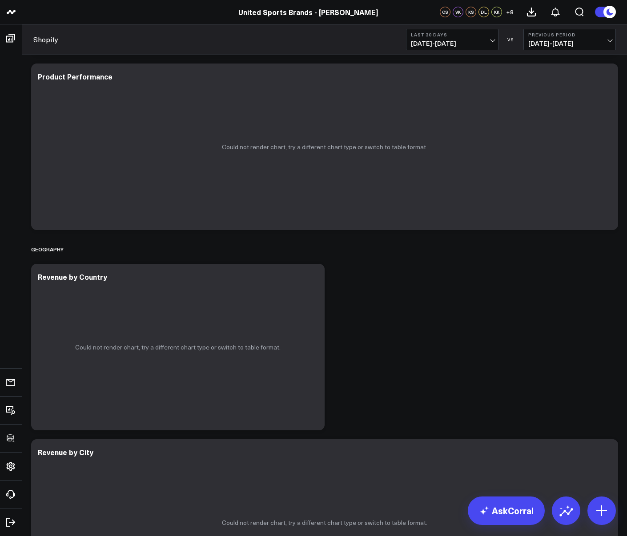
scroll to position [2860, 0]
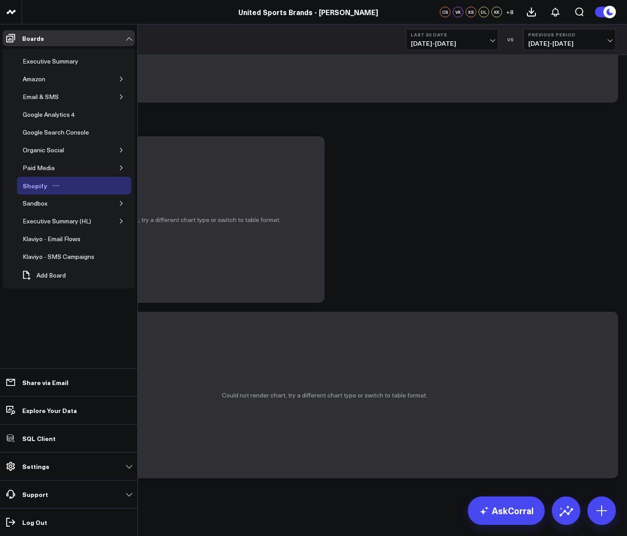
click at [54, 187] on icon "Open board menu" at bounding box center [55, 185] width 7 height 7
click at [90, 234] on button "Duplicate Board" at bounding box center [95, 232] width 72 height 17
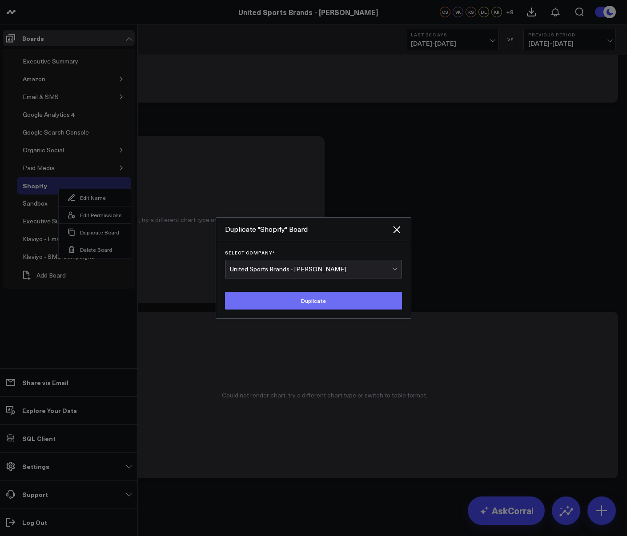
click at [331, 309] on button "Duplicate" at bounding box center [313, 301] width 177 height 18
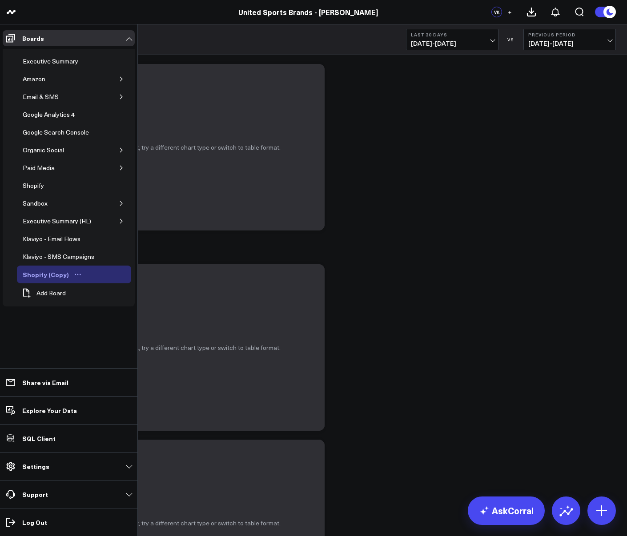
click at [71, 275] on button "Open board menu" at bounding box center [77, 274] width 13 height 7
click at [105, 291] on button "Edit Name" at bounding box center [115, 286] width 72 height 17
click at [110, 276] on icon at bounding box center [111, 278] width 8 height 8
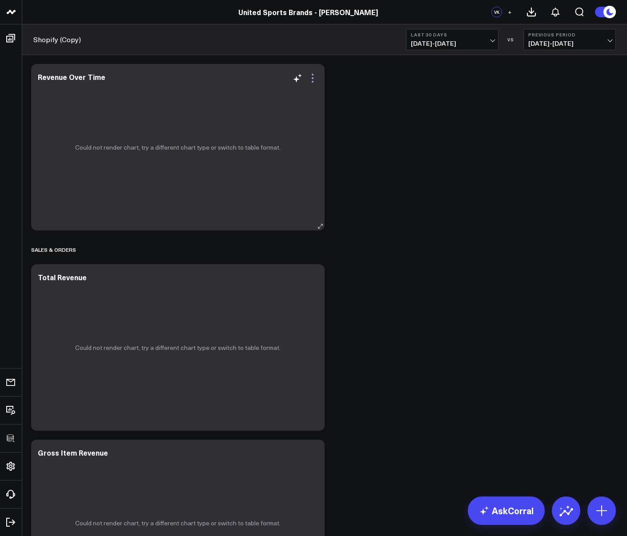
click at [314, 74] on icon at bounding box center [312, 78] width 11 height 11
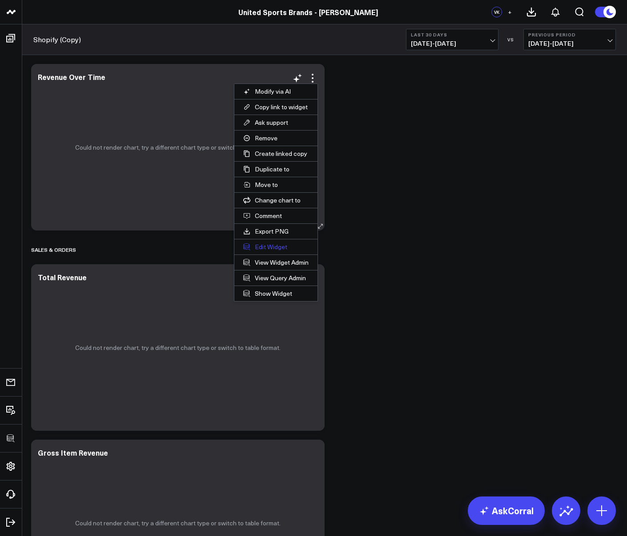
click at [270, 246] on button "Edit Widget" at bounding box center [275, 247] width 83 height 15
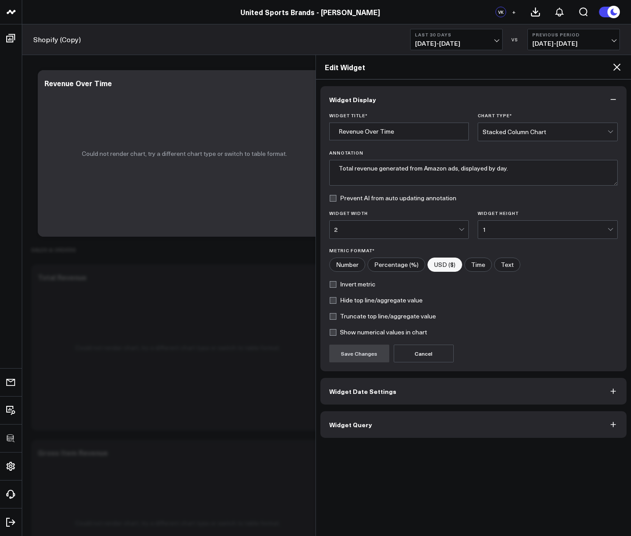
click at [355, 434] on button "Widget Query" at bounding box center [473, 424] width 307 height 27
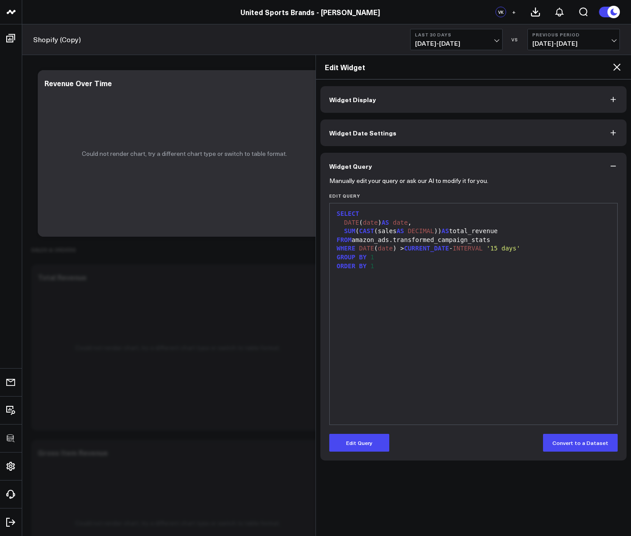
click at [615, 66] on icon at bounding box center [616, 67] width 7 height 7
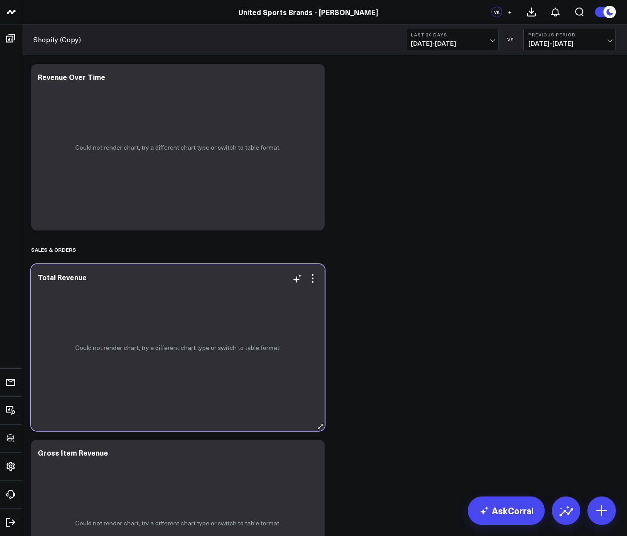
click at [311, 284] on div "Could not render chart, try a different chart type or switch to table format." at bounding box center [177, 347] width 293 height 167
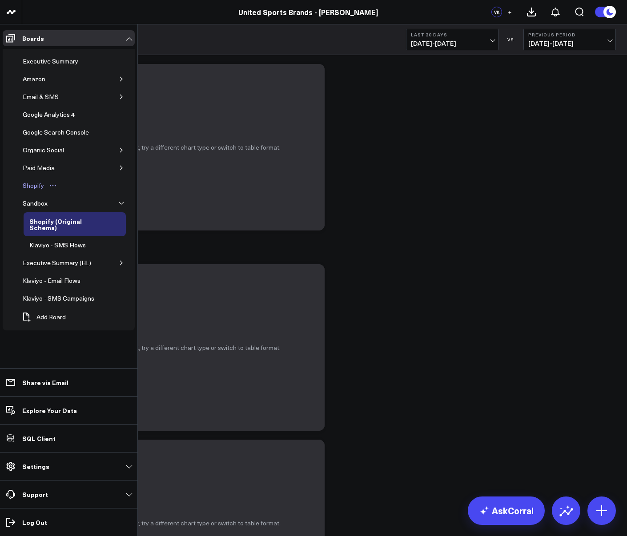
click at [28, 180] on div "Shopify" at bounding box center [33, 185] width 26 height 11
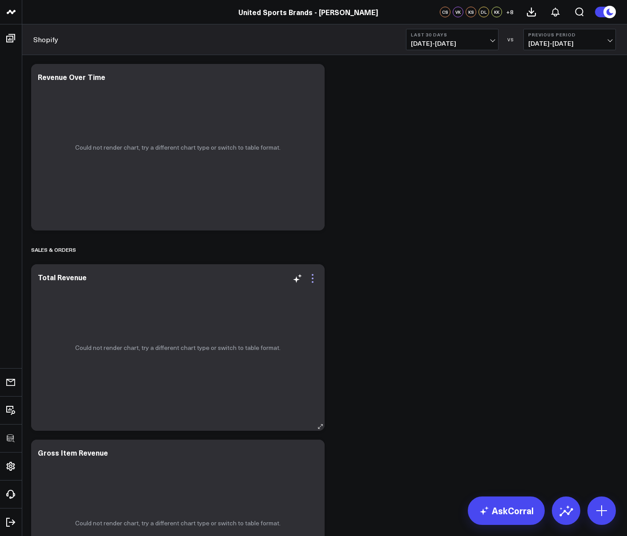
click at [314, 282] on icon at bounding box center [312, 278] width 11 height 11
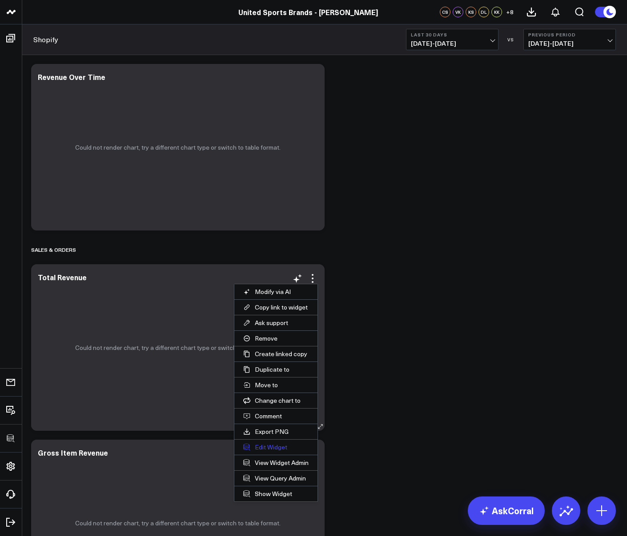
click at [280, 447] on button "Edit Widget" at bounding box center [275, 447] width 83 height 15
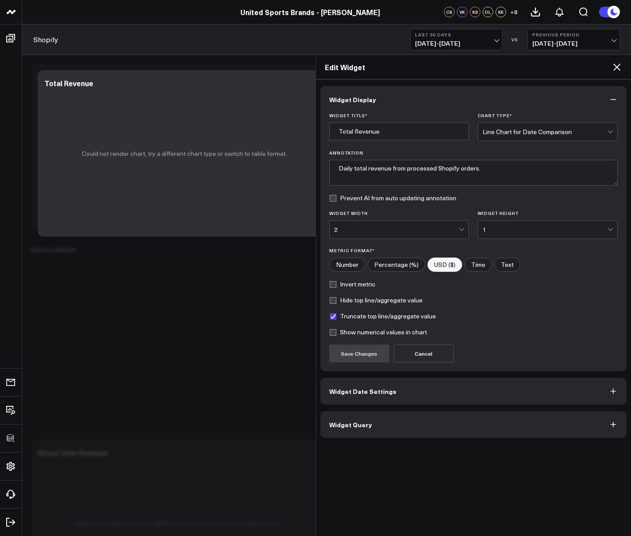
click at [346, 432] on button "Widget Query" at bounding box center [473, 424] width 307 height 27
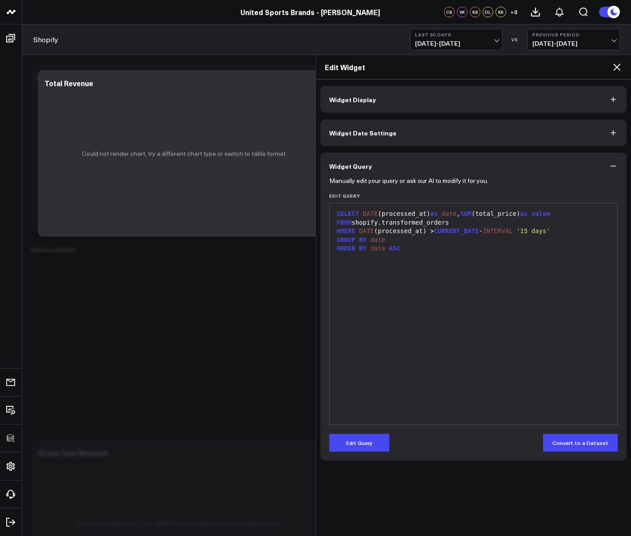
click at [616, 70] on icon at bounding box center [616, 67] width 11 height 11
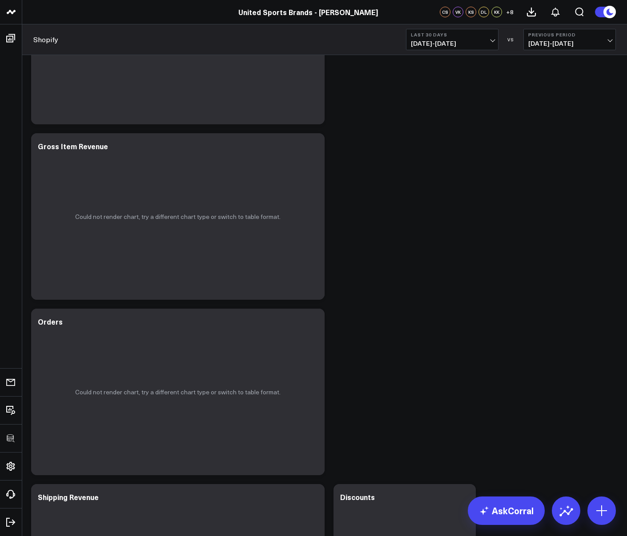
scroll to position [234, 0]
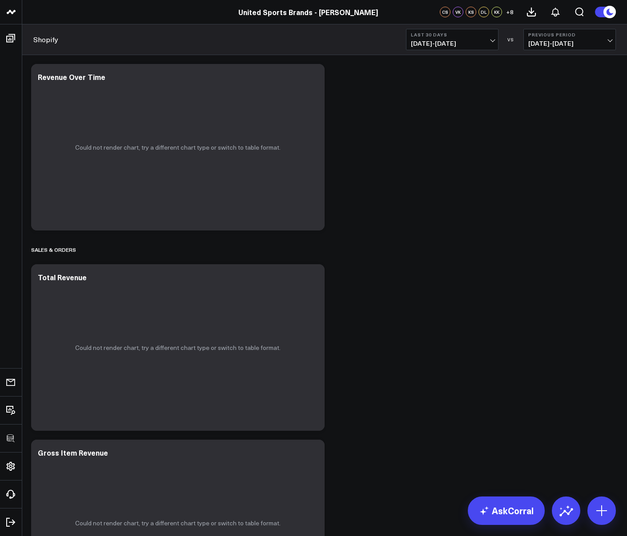
scroll to position [234, 0]
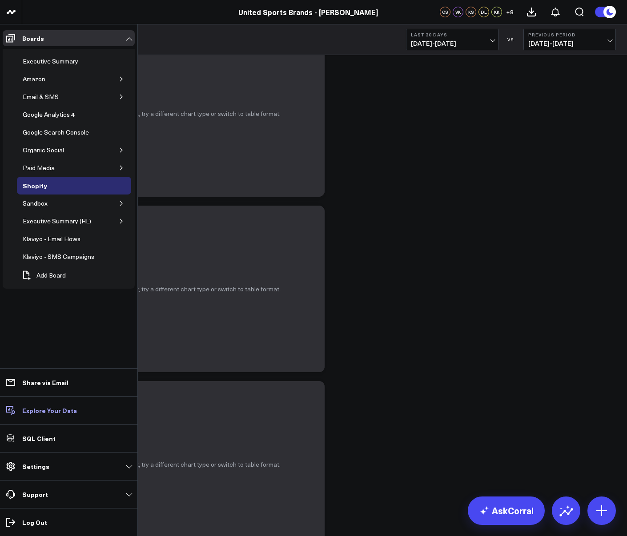
click at [35, 413] on p "Explore Your Data" at bounding box center [49, 410] width 55 height 7
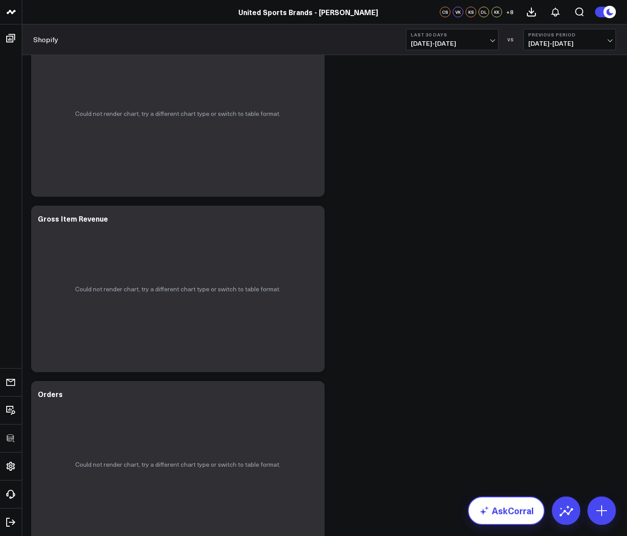
click at [506, 504] on link "AskCorral" at bounding box center [505, 511] width 77 height 28
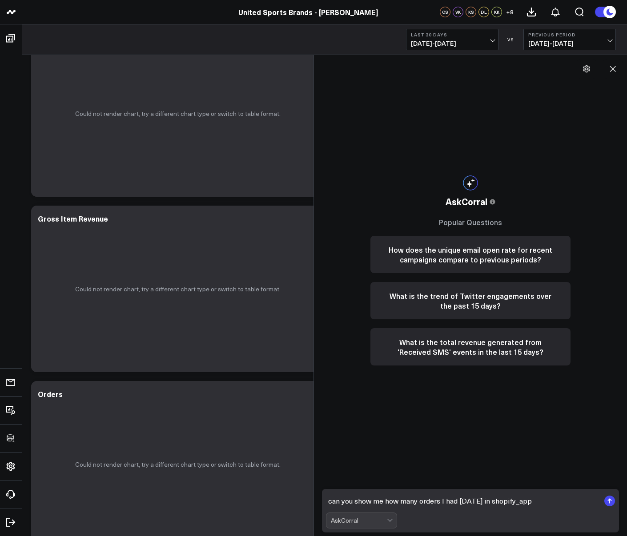
type textarea "can you show me how many orders I had [DATE] in shopify_app?"
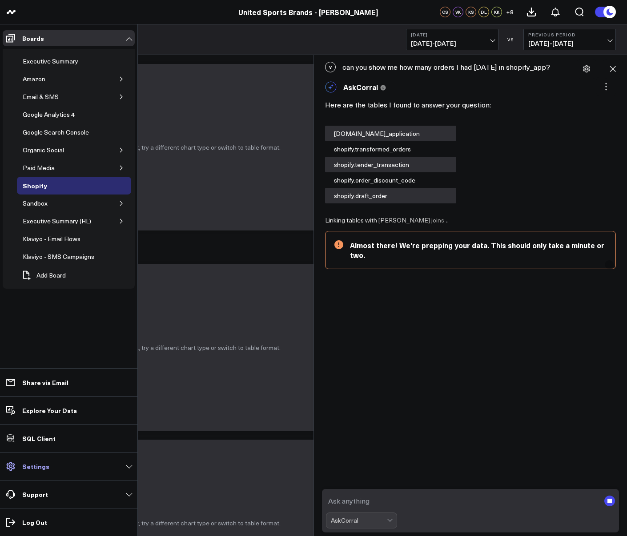
click at [116, 462] on link "Settings" at bounding box center [69, 467] width 132 height 16
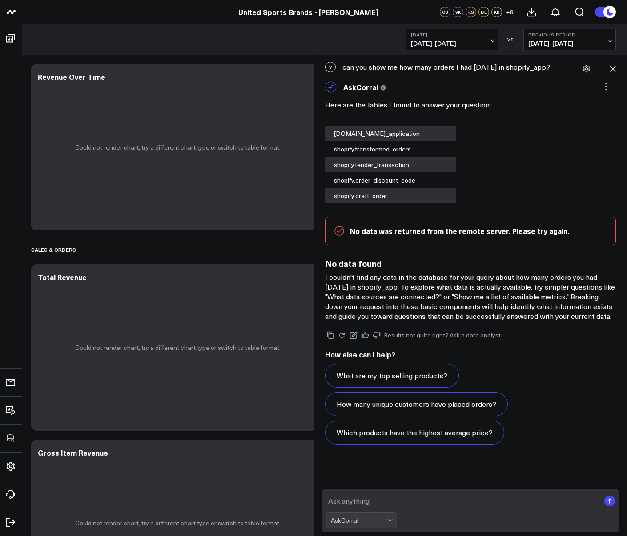
click at [347, 500] on textarea at bounding box center [463, 501] width 274 height 16
type textarea "what data sources are connected?"
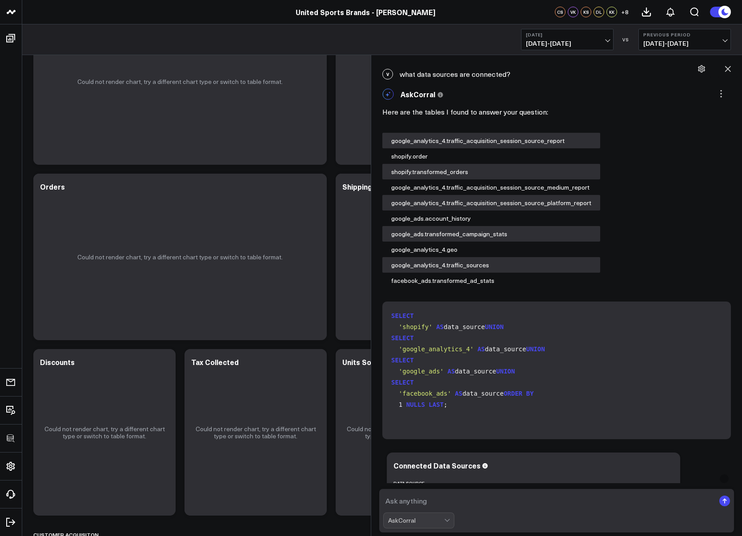
scroll to position [271, 0]
